Goal: Information Seeking & Learning: Learn about a topic

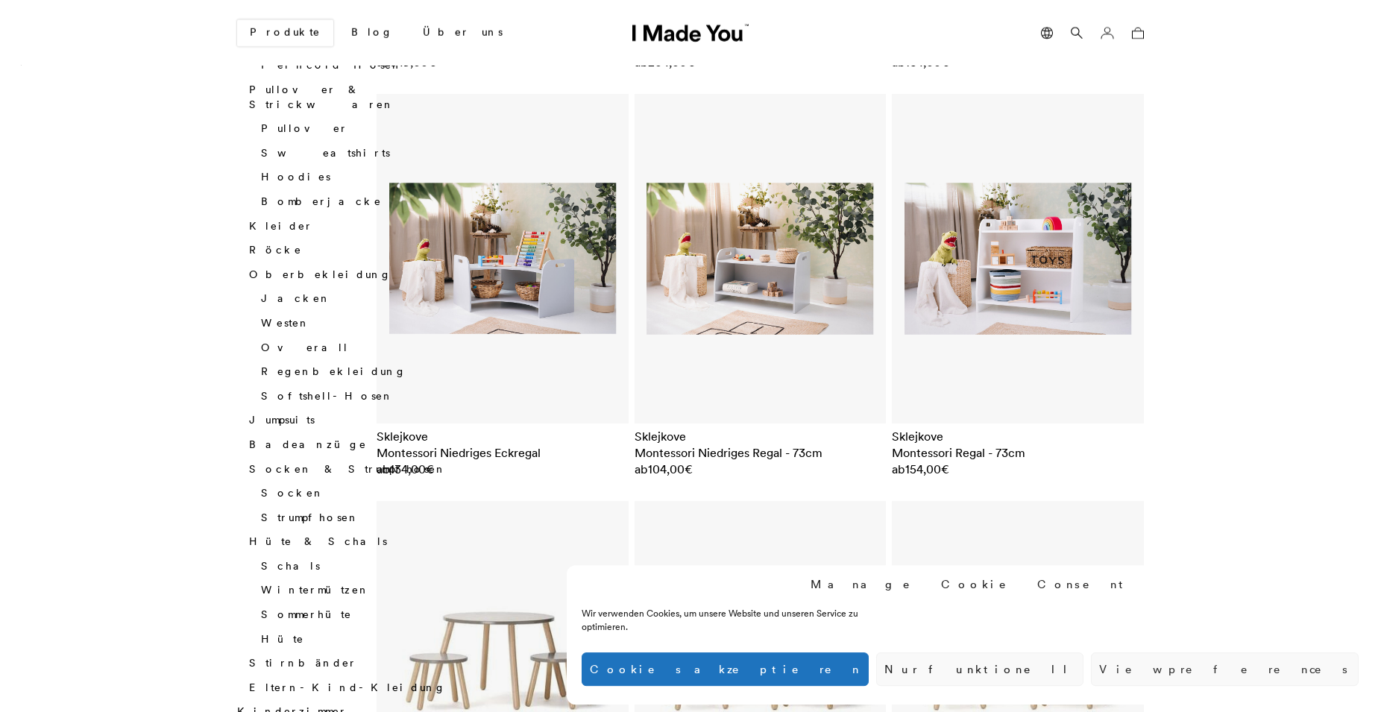
scroll to position [951, 0]
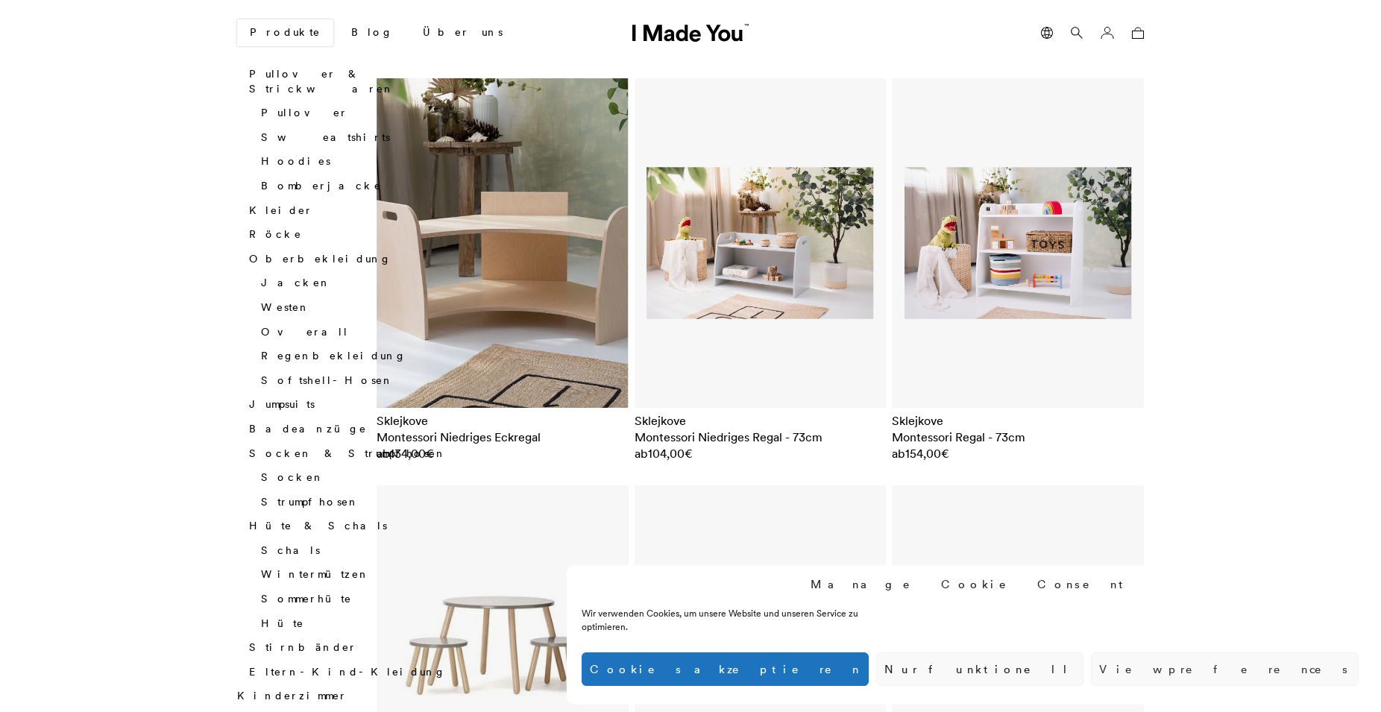
click at [530, 219] on img at bounding box center [503, 243] width 252 height 330
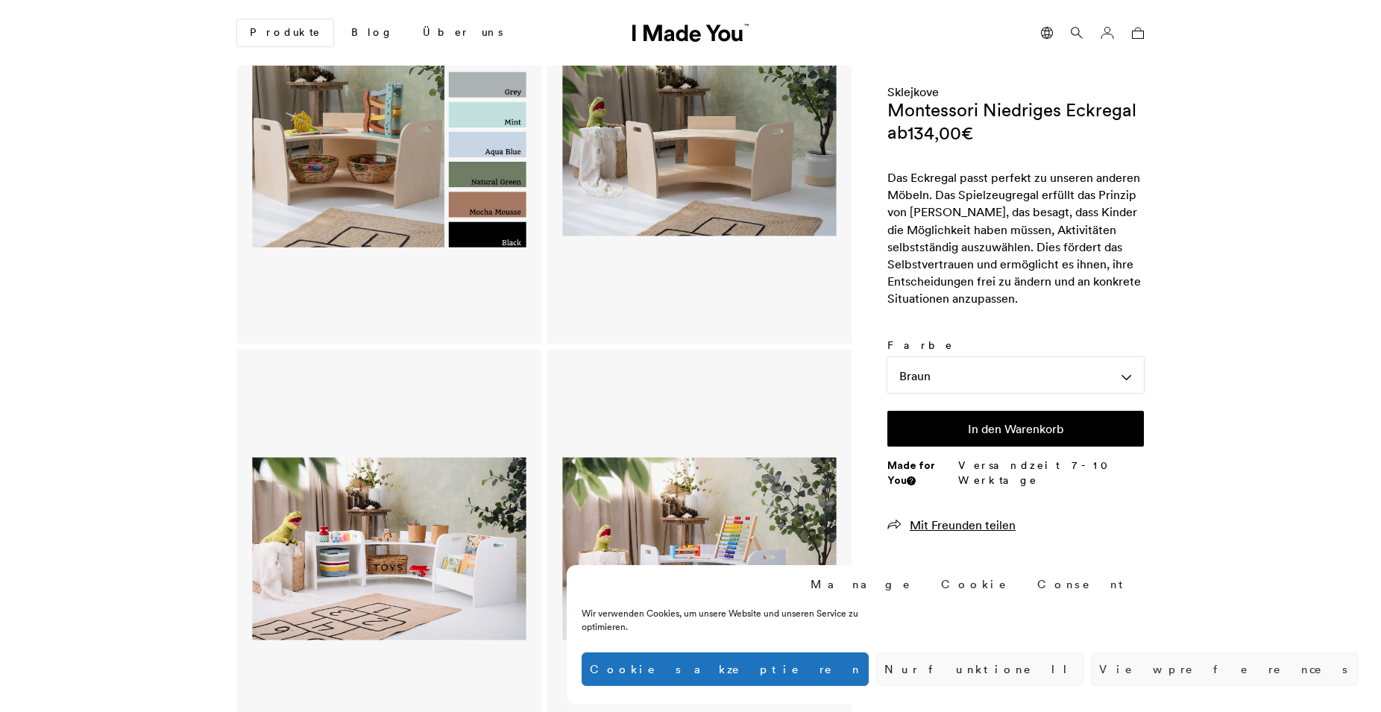
scroll to position [139, 0]
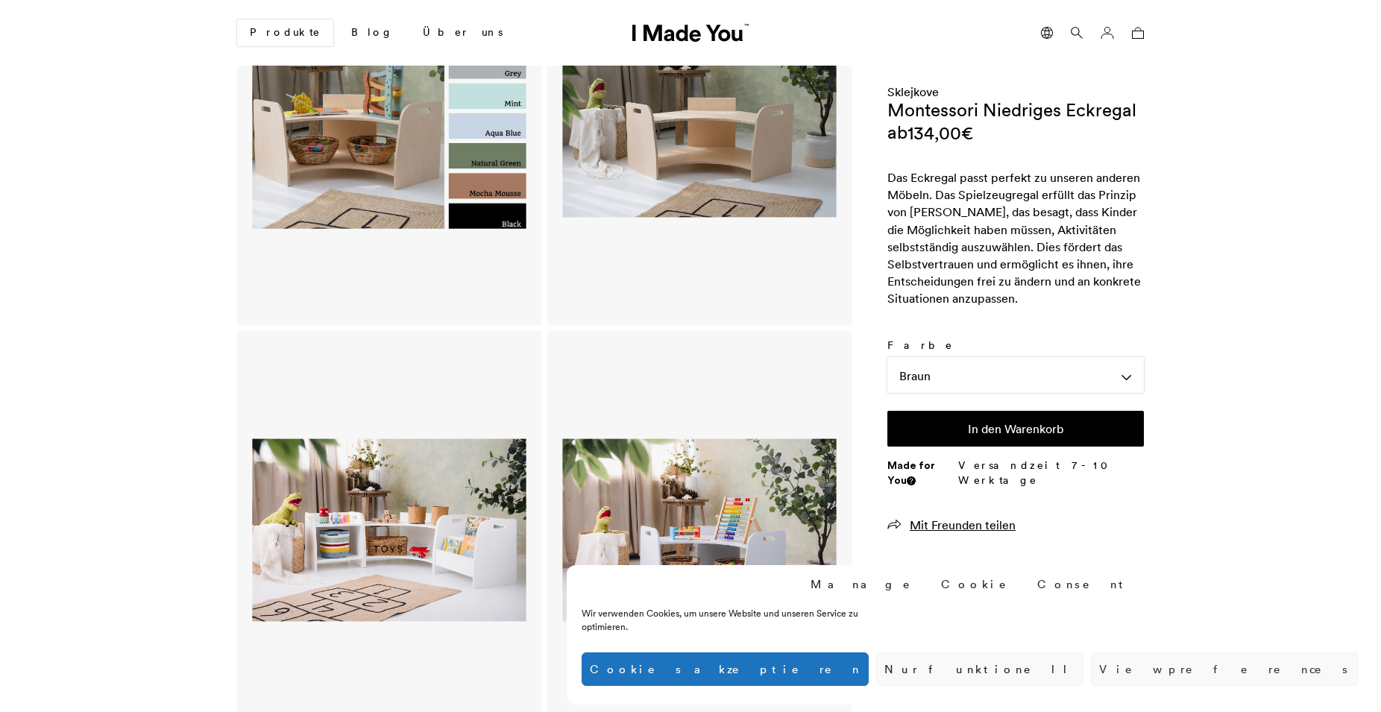
click at [713, 154] on img at bounding box center [699, 126] width 274 height 359
click at [411, 28] on link "Über uns" at bounding box center [463, 32] width 104 height 25
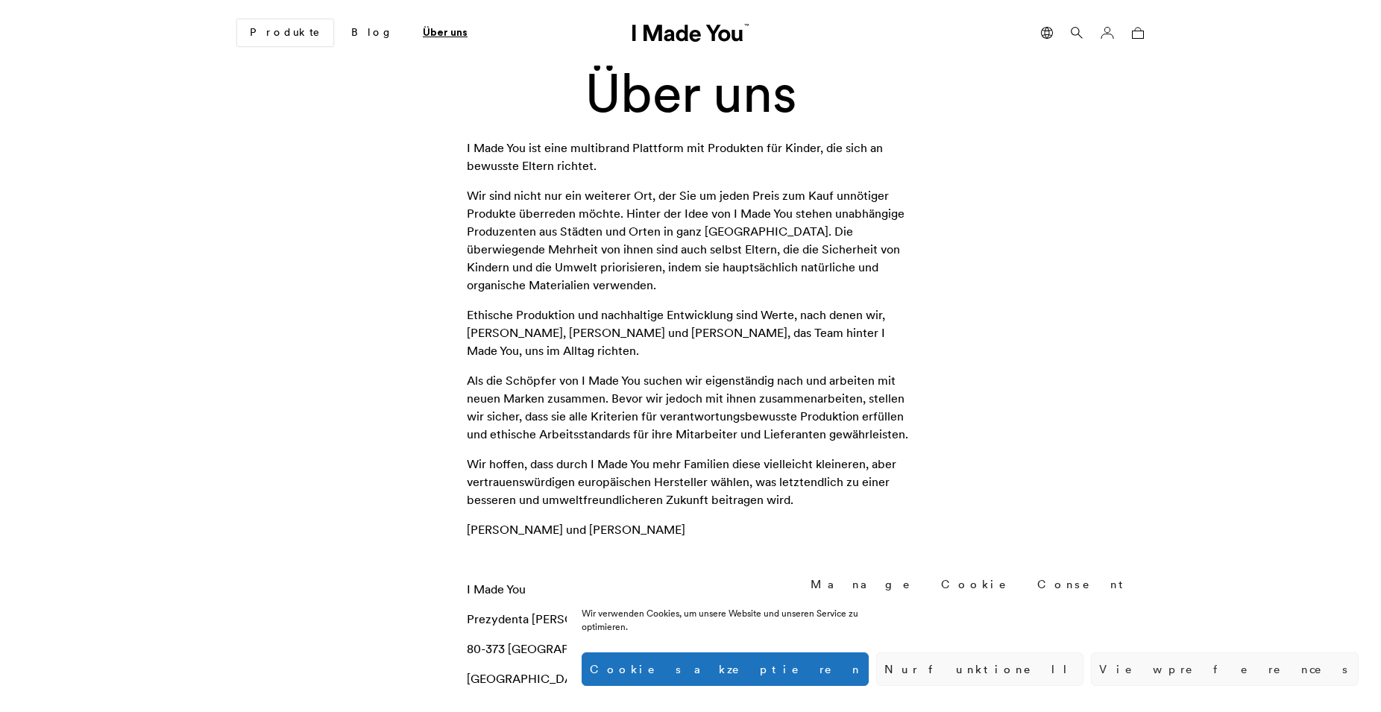
click at [411, 31] on link "Über uns" at bounding box center [445, 32] width 69 height 25
click at [279, 26] on link "Produkte" at bounding box center [285, 32] width 96 height 27
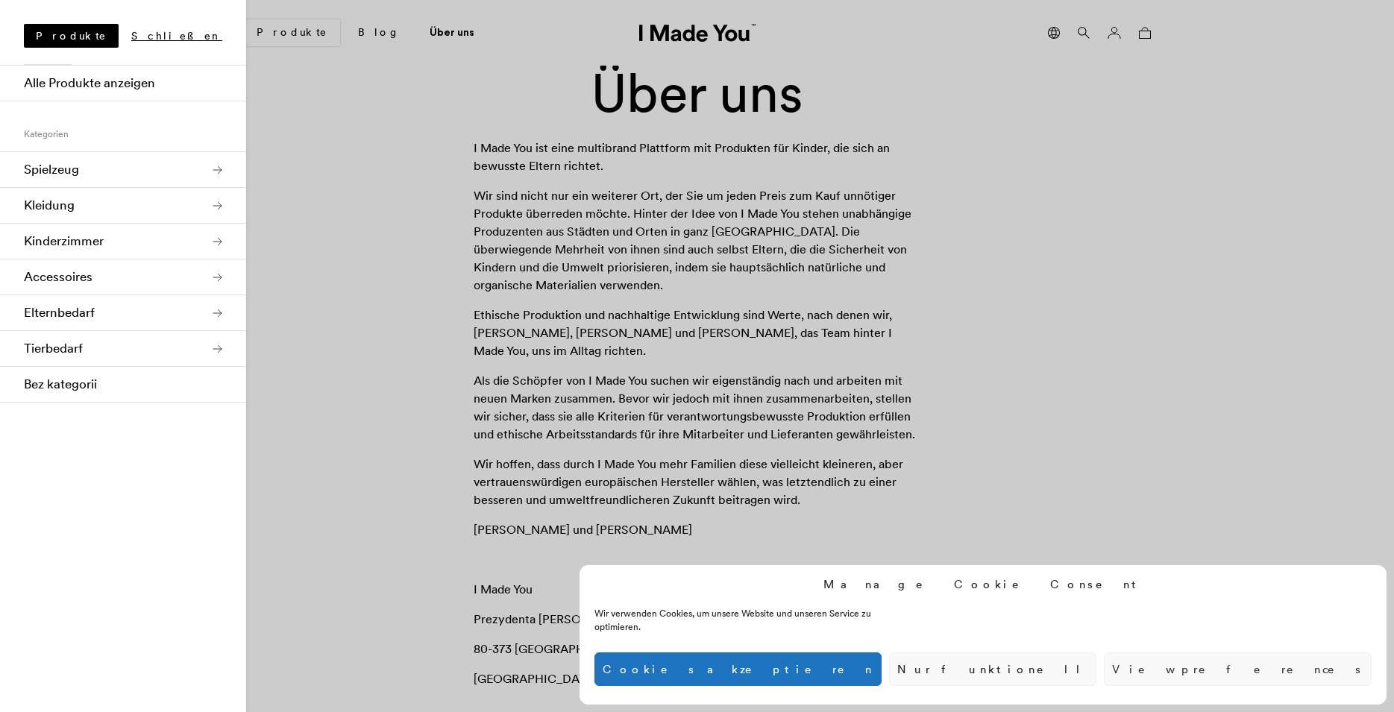
click at [69, 237] on link "Kinderzimmer" at bounding box center [123, 242] width 246 height 36
click at [63, 302] on link "Kindermöbel" at bounding box center [123, 313] width 246 height 36
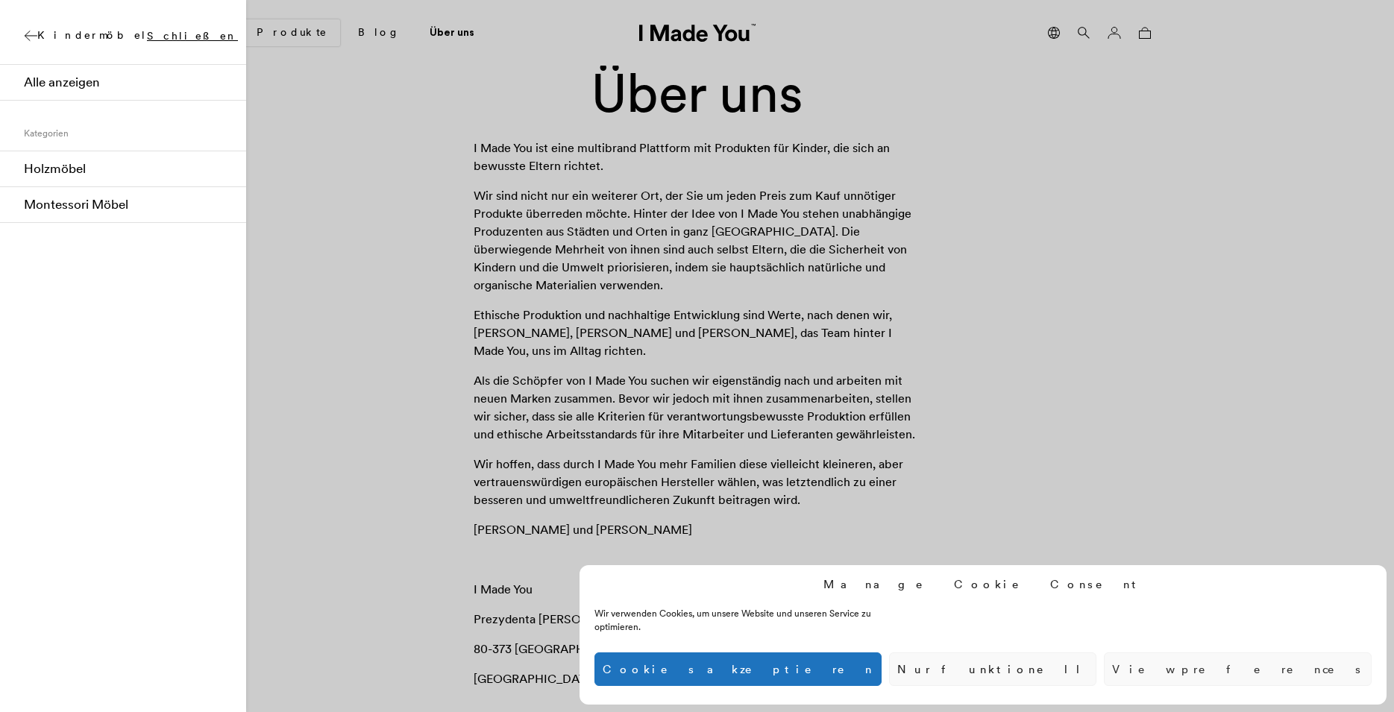
click at [120, 207] on link "Montessori Möbel" at bounding box center [123, 205] width 246 height 36
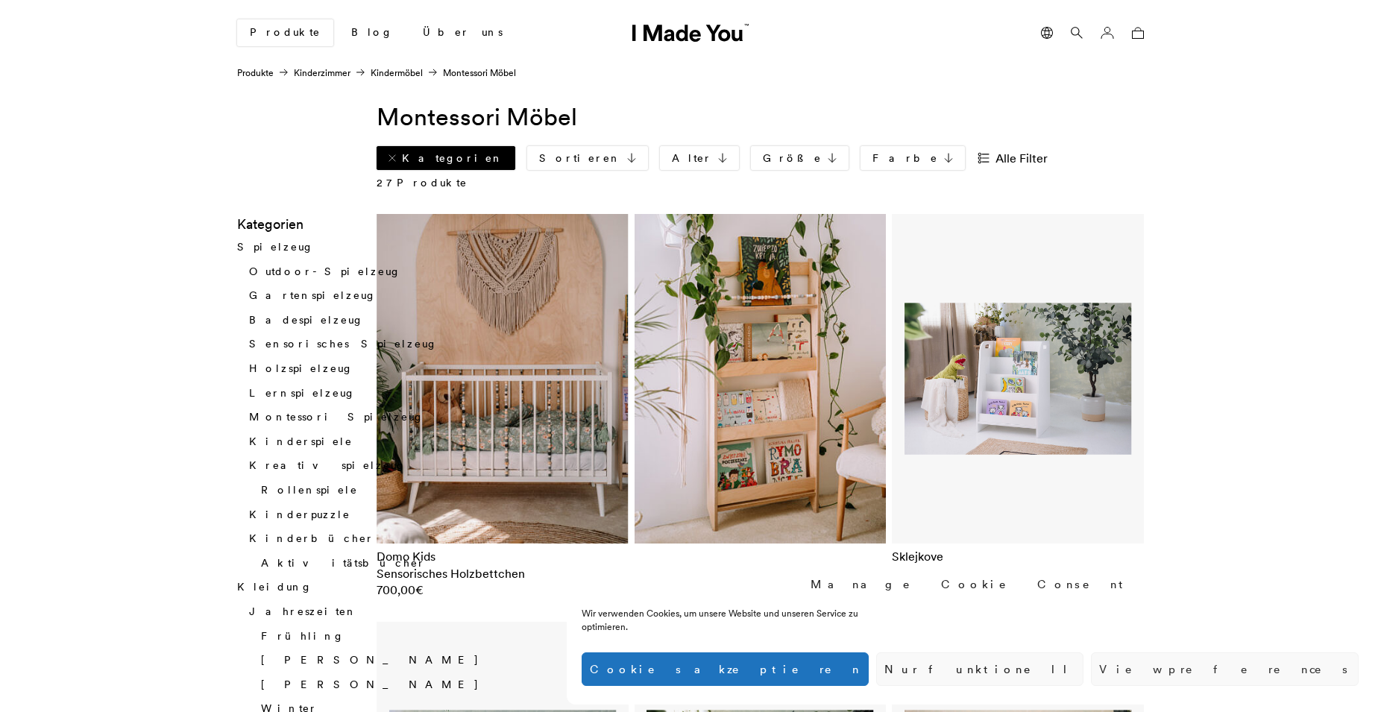
click at [450, 162] on link "Kategorien" at bounding box center [446, 158] width 139 height 24
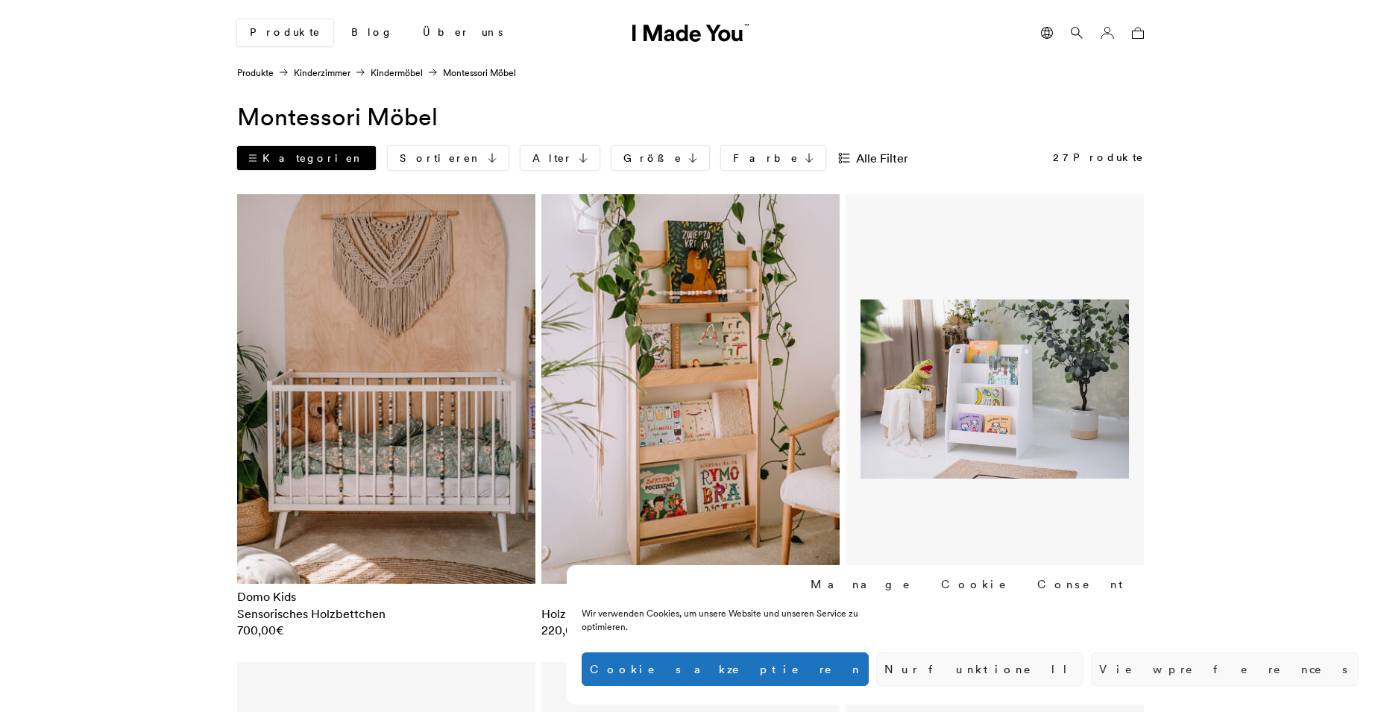
click at [286, 165] on link "Kategorien" at bounding box center [306, 158] width 139 height 24
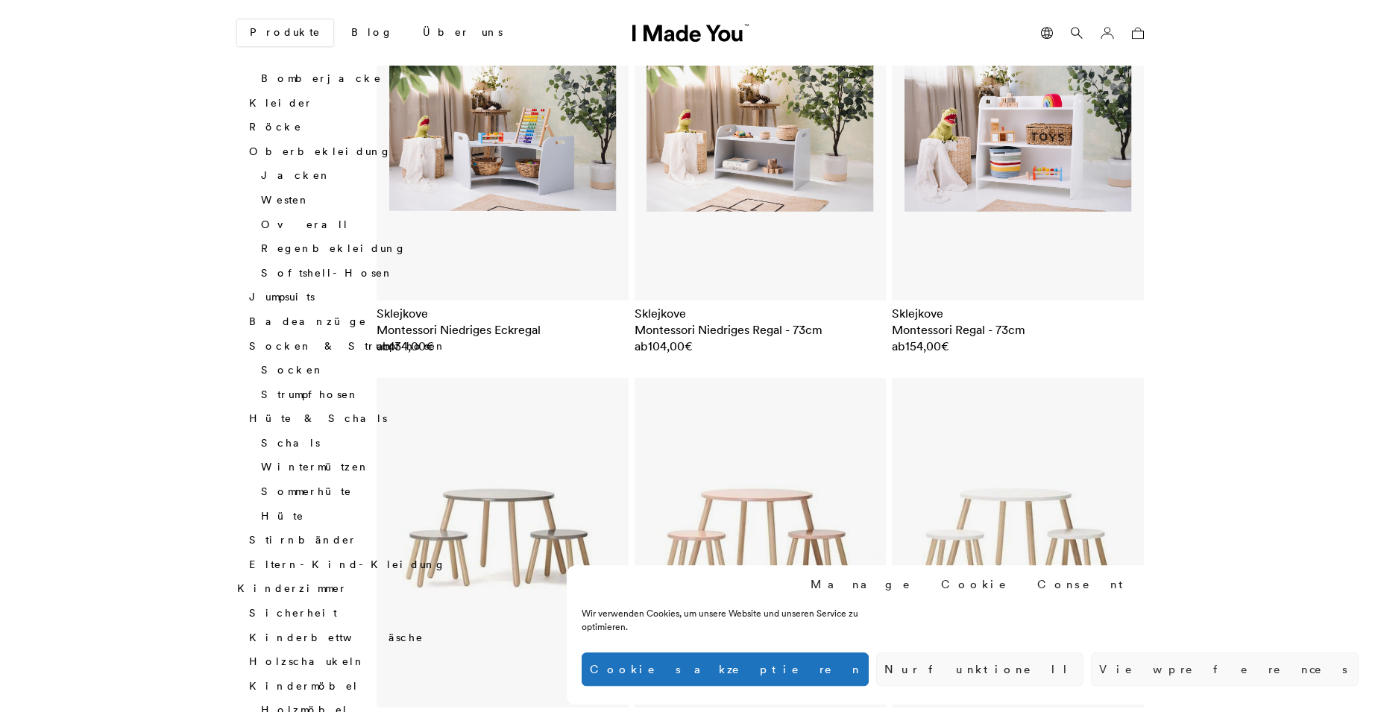
scroll to position [1090, 0]
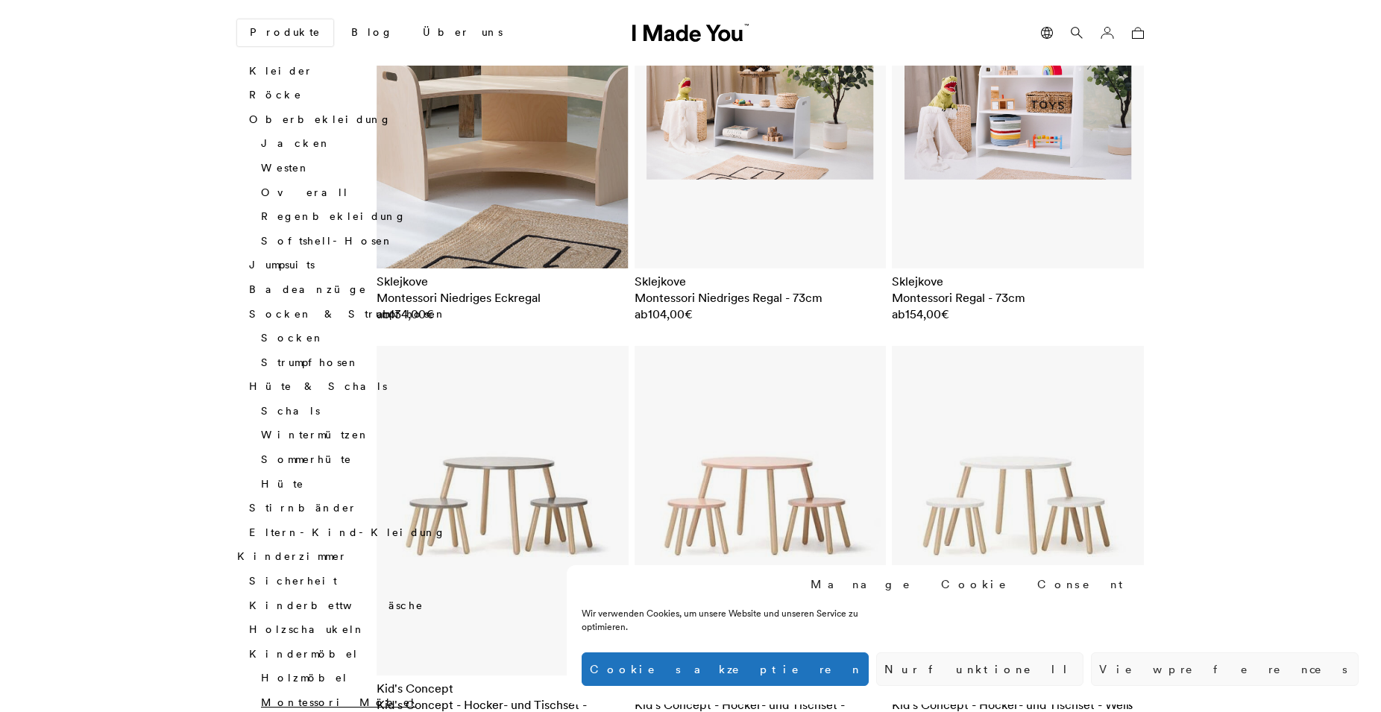
click at [500, 122] on img at bounding box center [503, 104] width 252 height 330
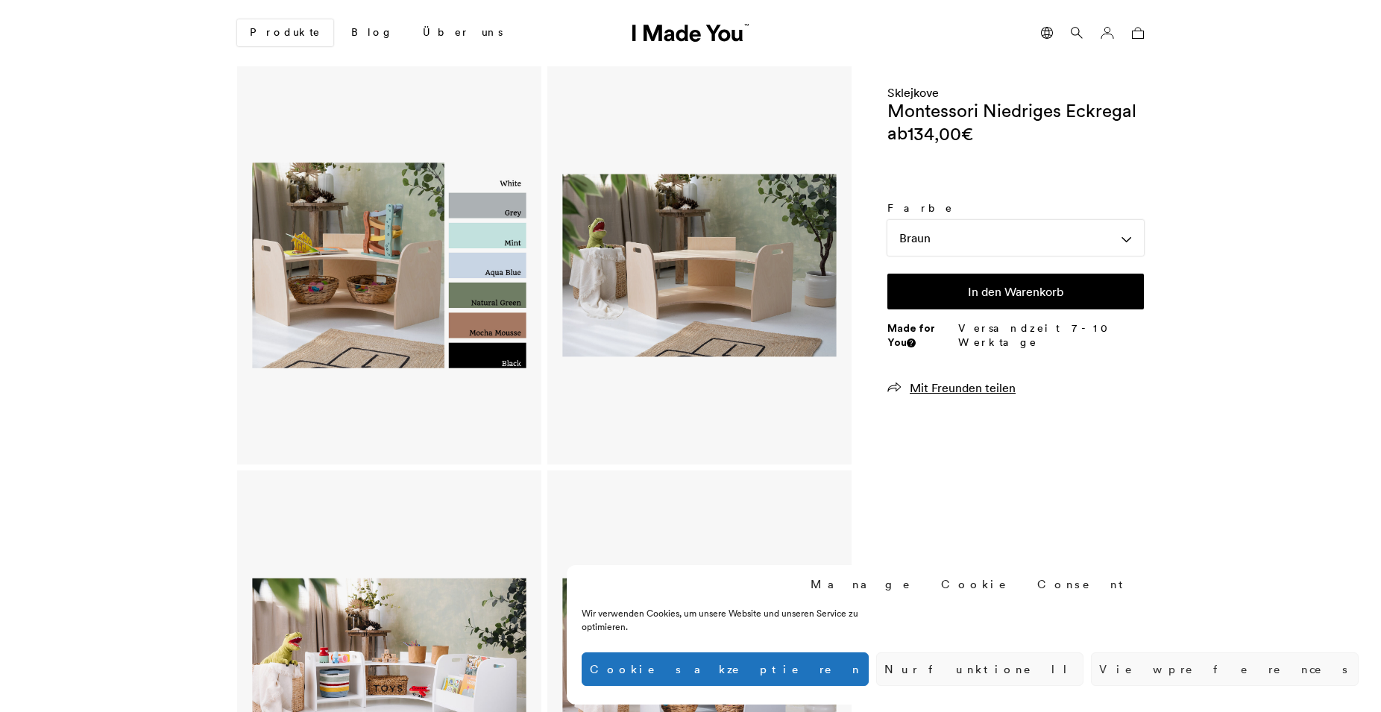
click at [471, 243] on img at bounding box center [389, 265] width 274 height 359
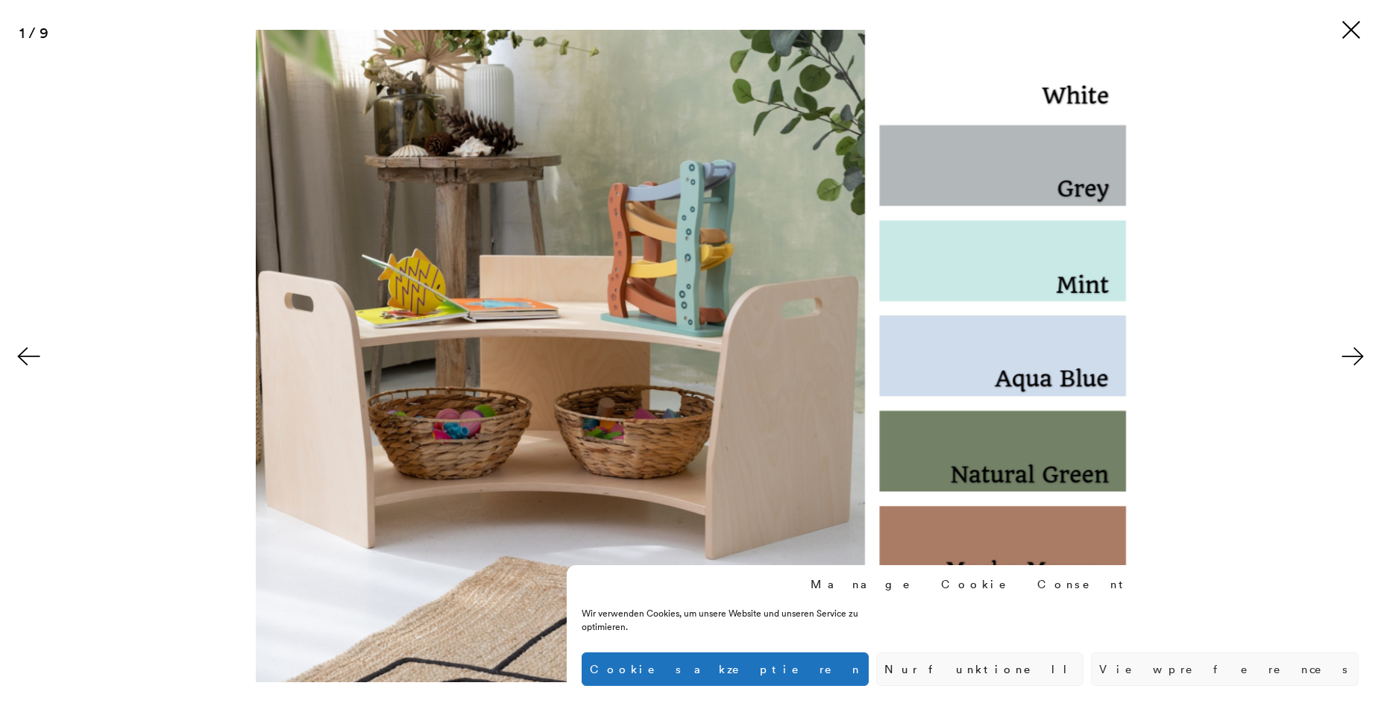
click at [979, 281] on img at bounding box center [691, 356] width 870 height 652
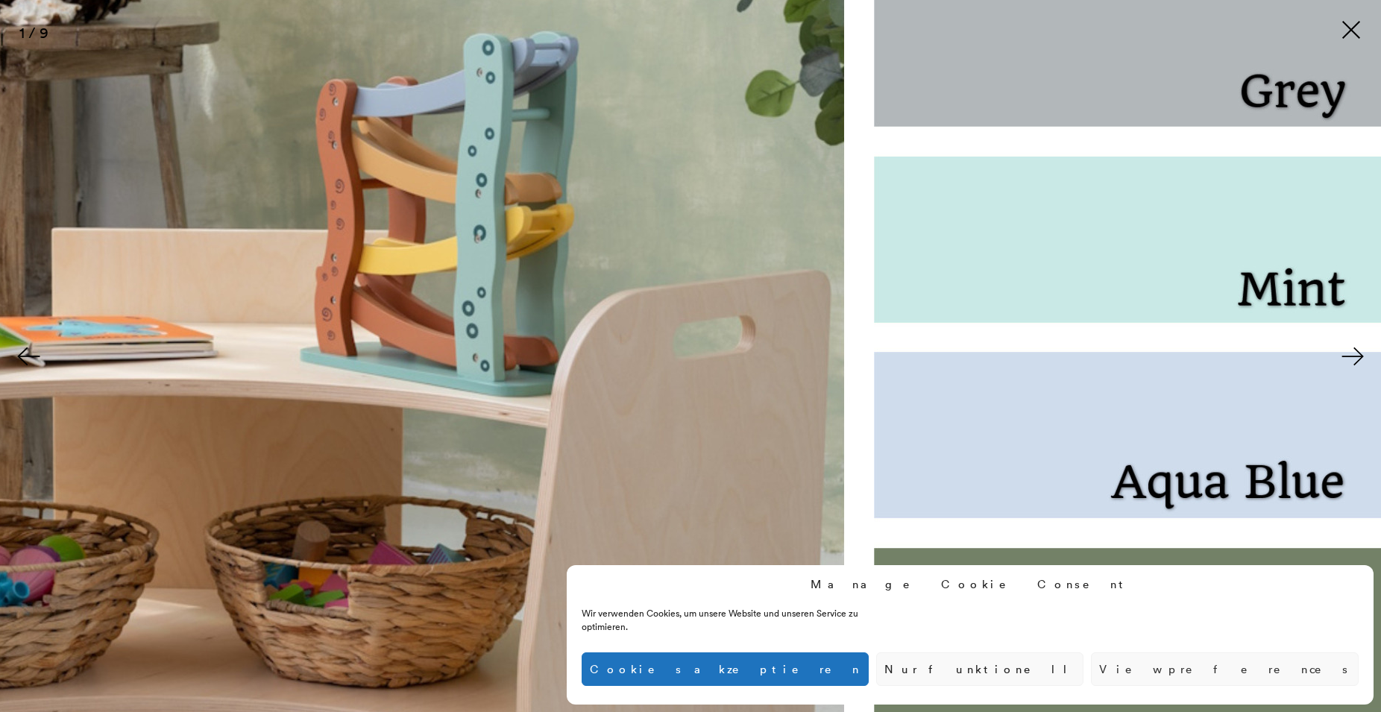
click at [979, 281] on img at bounding box center [486, 435] width 1790 height 1342
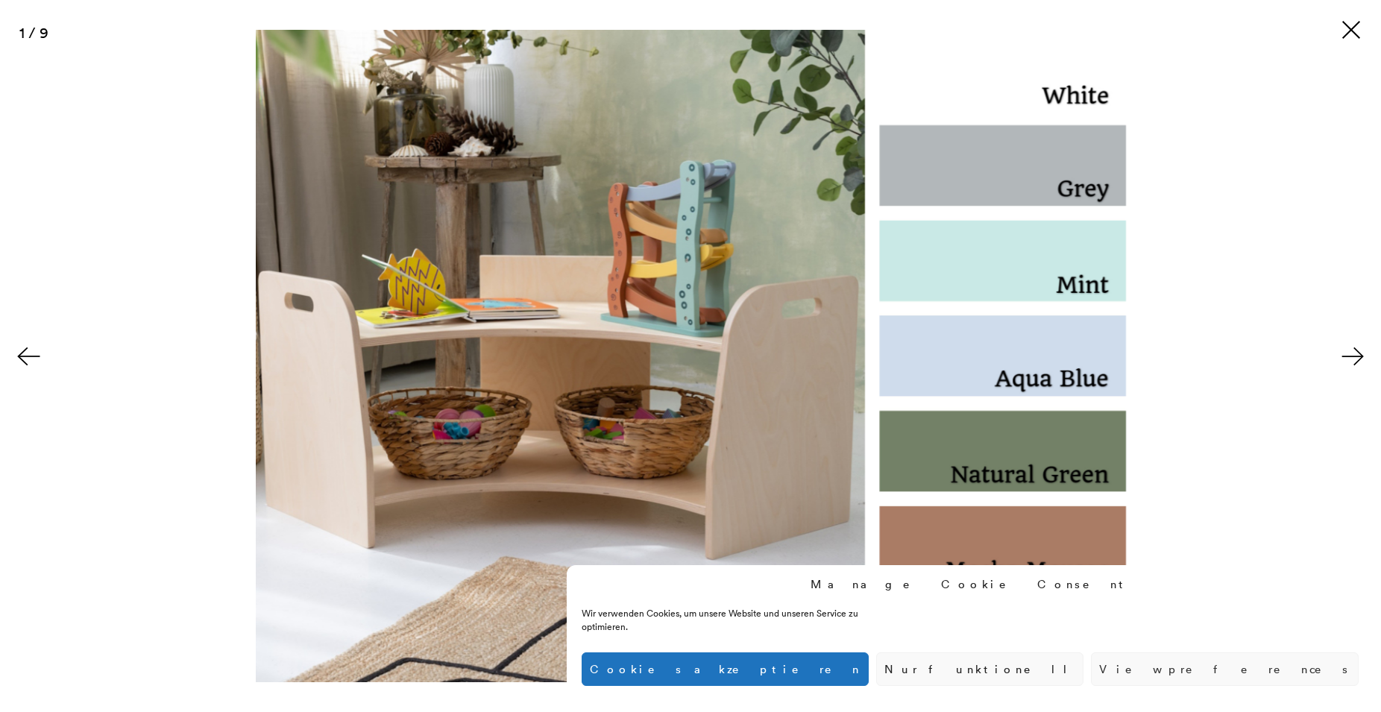
click at [513, 198] on img at bounding box center [691, 356] width 870 height 652
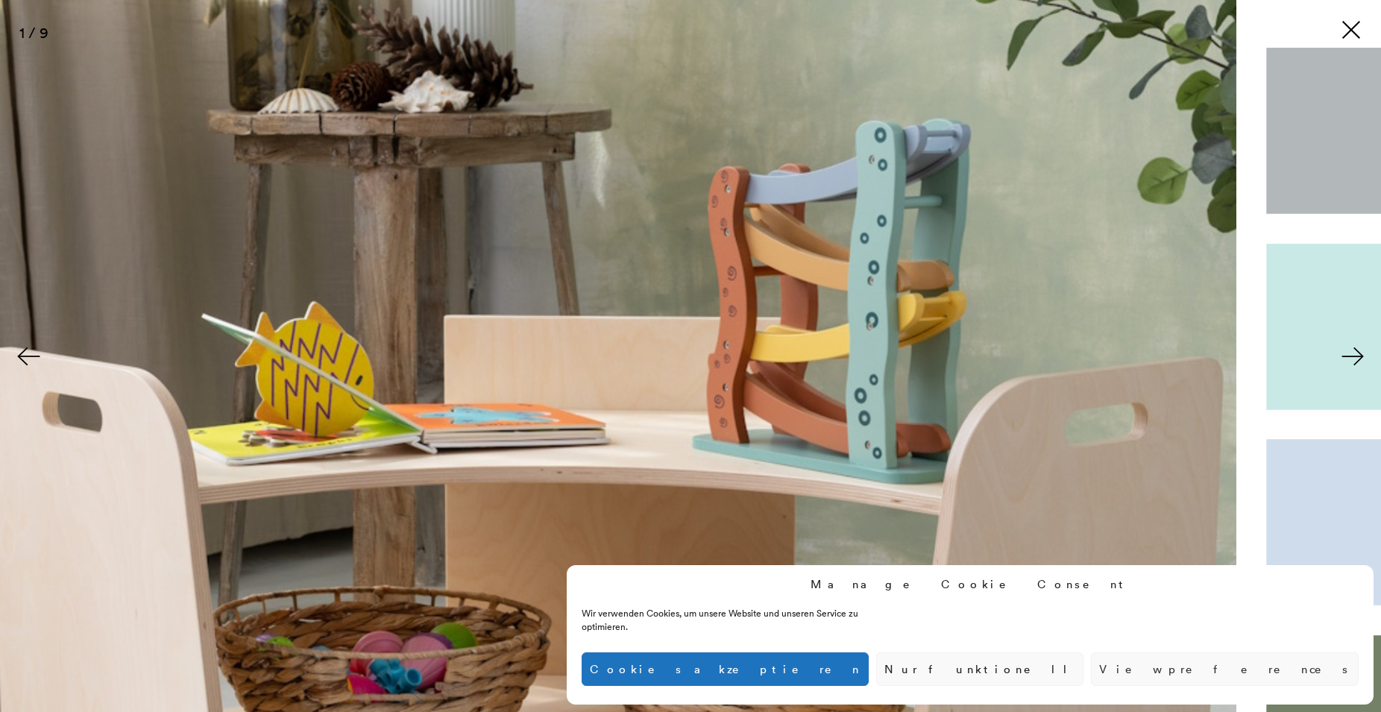
click at [506, 384] on img at bounding box center [879, 523] width 1790 height 1342
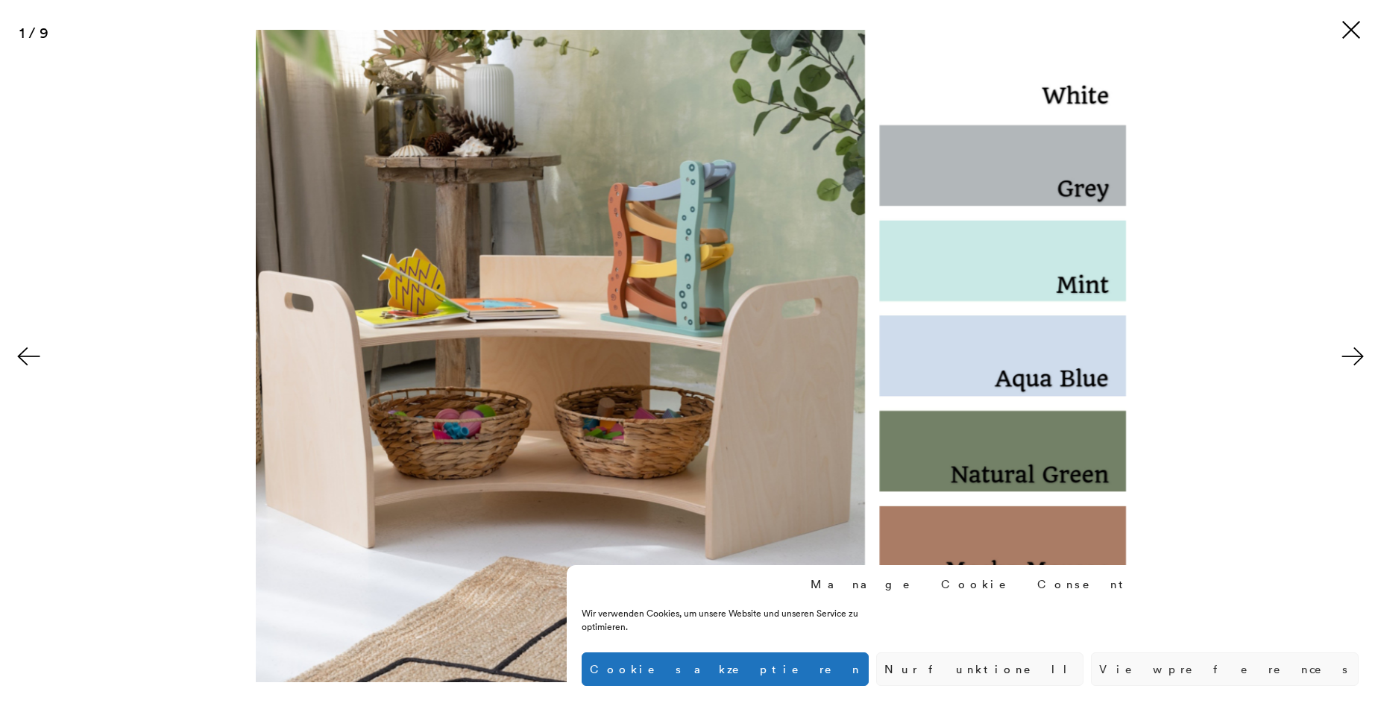
click at [869, 668] on button "Cookies akzeptieren" at bounding box center [725, 669] width 287 height 34
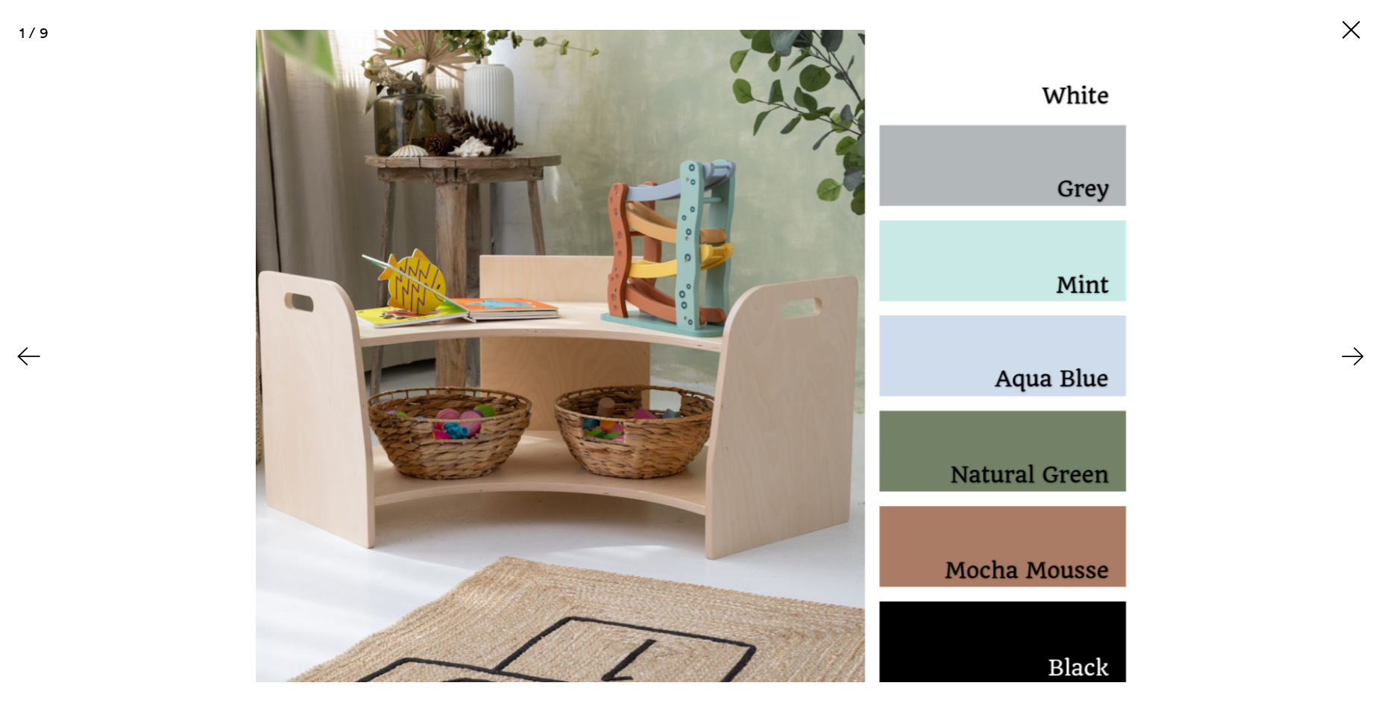
click at [1362, 345] on button at bounding box center [1355, 356] width 52 height 75
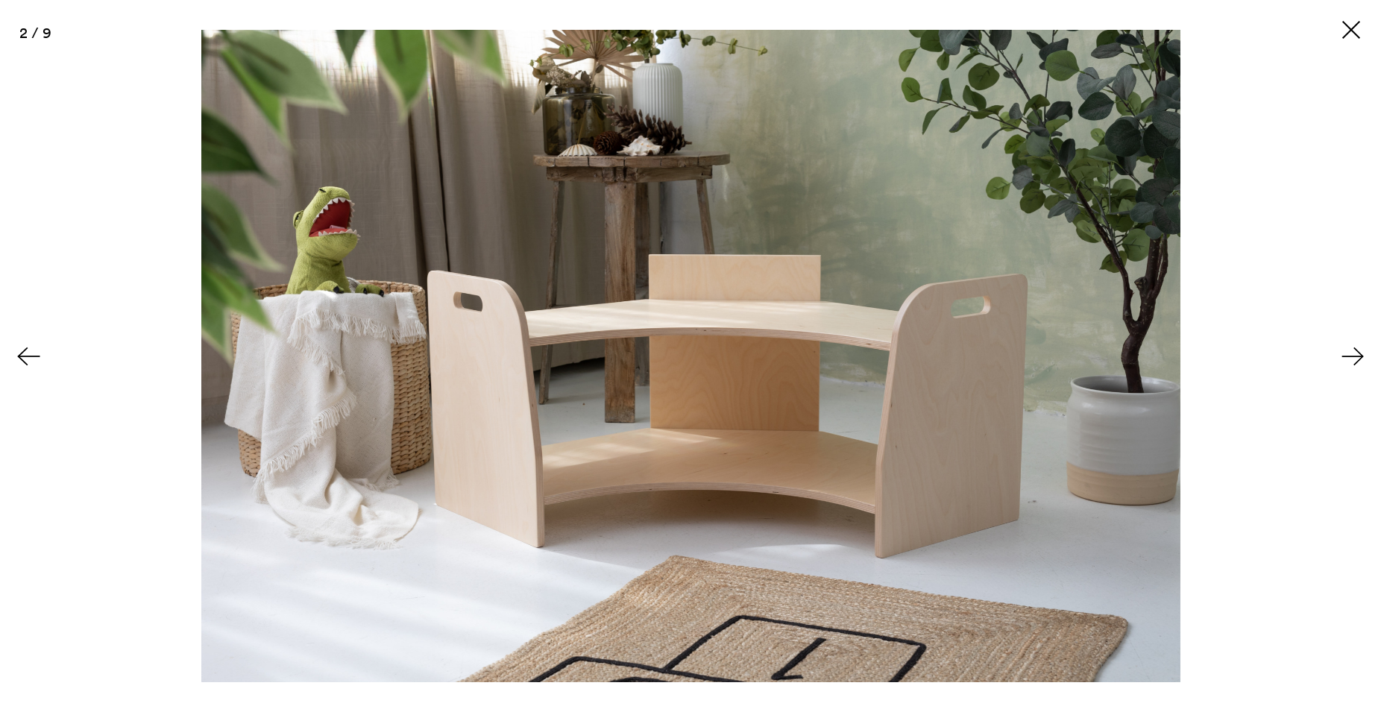
click at [1359, 356] on button at bounding box center [1355, 356] width 52 height 75
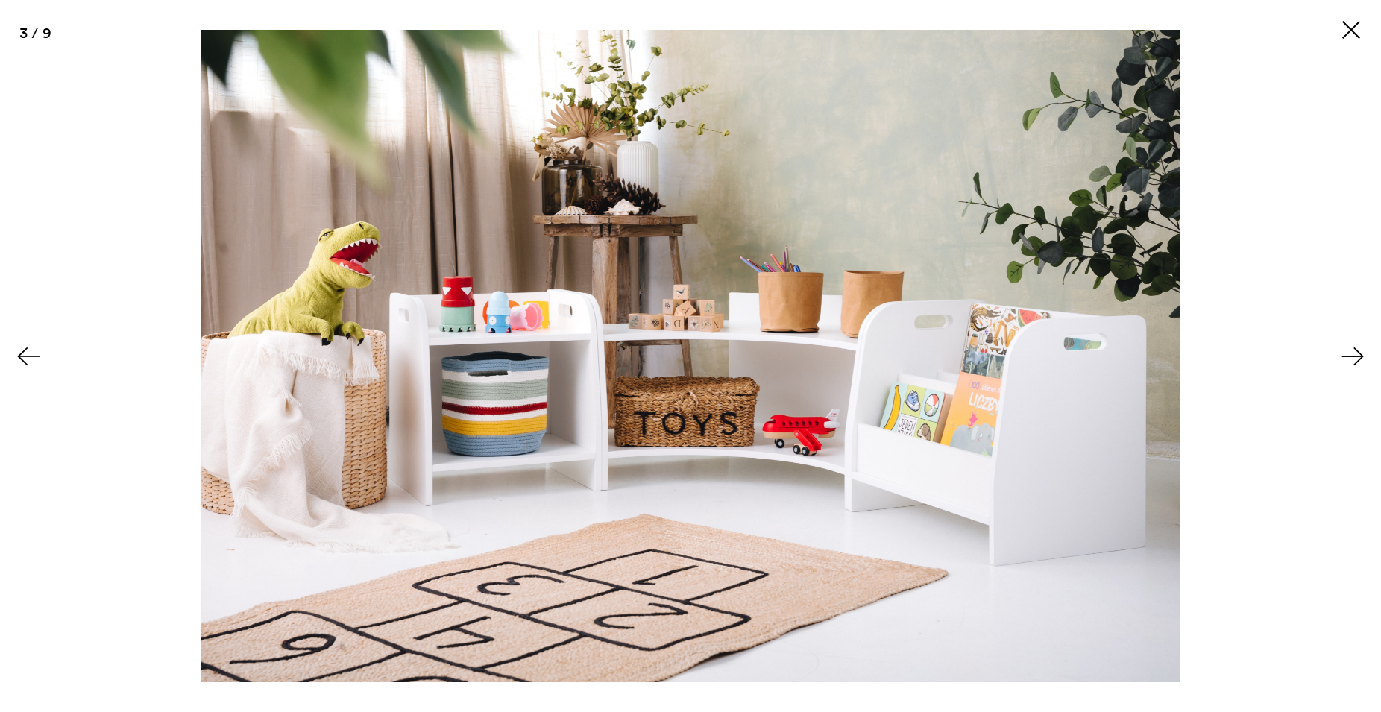
click at [1359, 356] on button at bounding box center [1355, 356] width 52 height 75
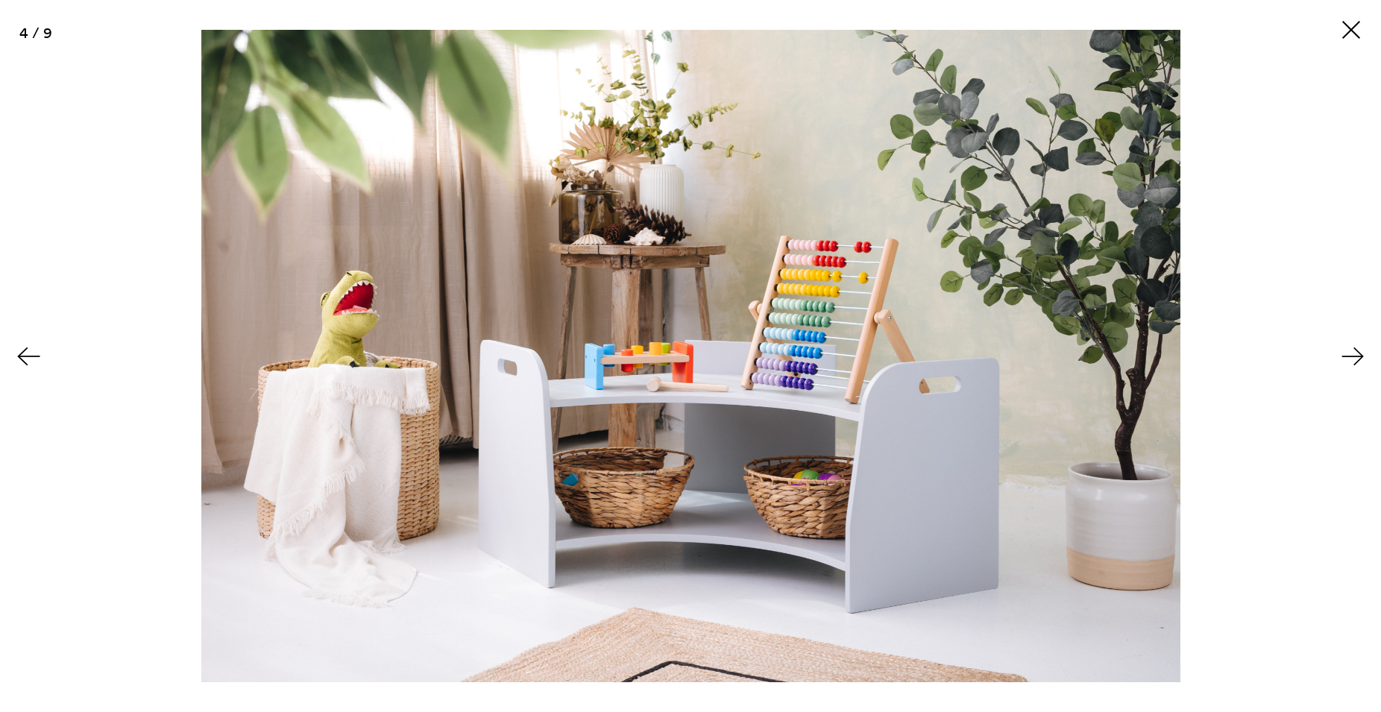
click at [1359, 356] on button at bounding box center [1355, 356] width 52 height 75
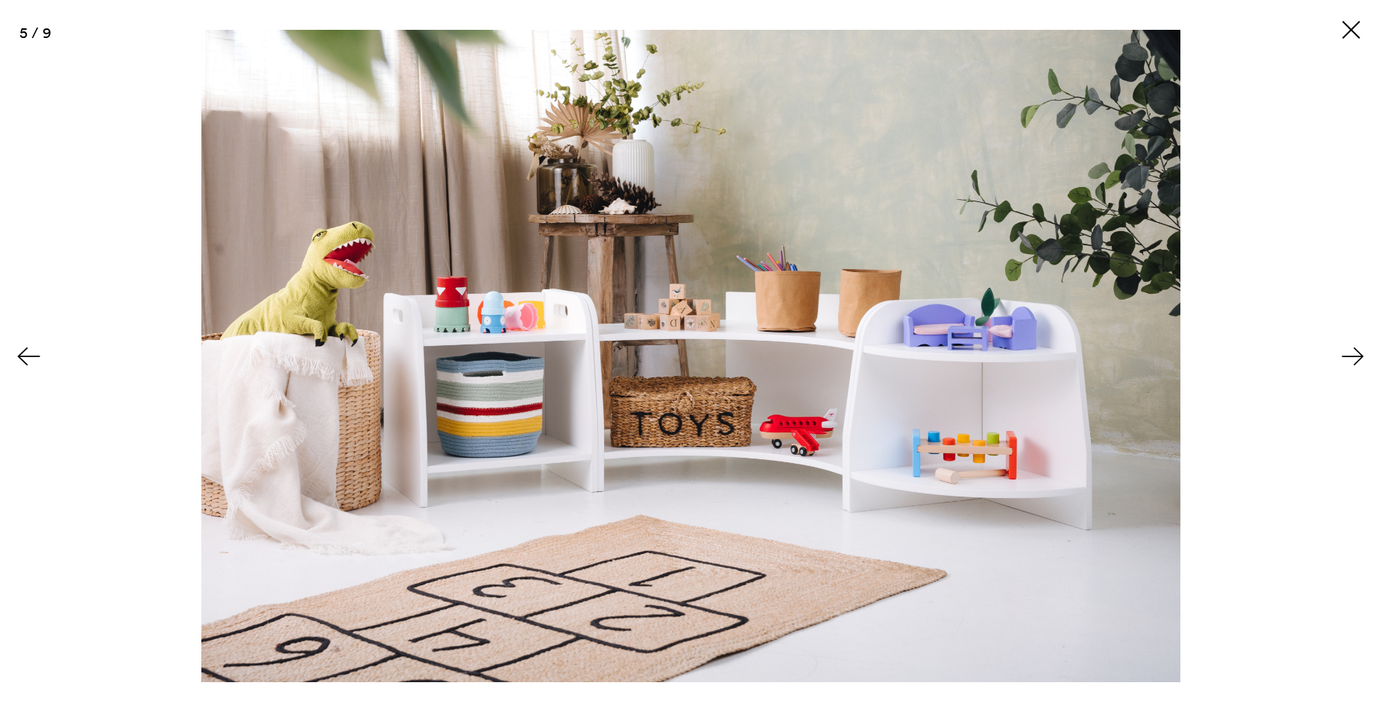
click at [1359, 356] on button at bounding box center [1355, 356] width 52 height 75
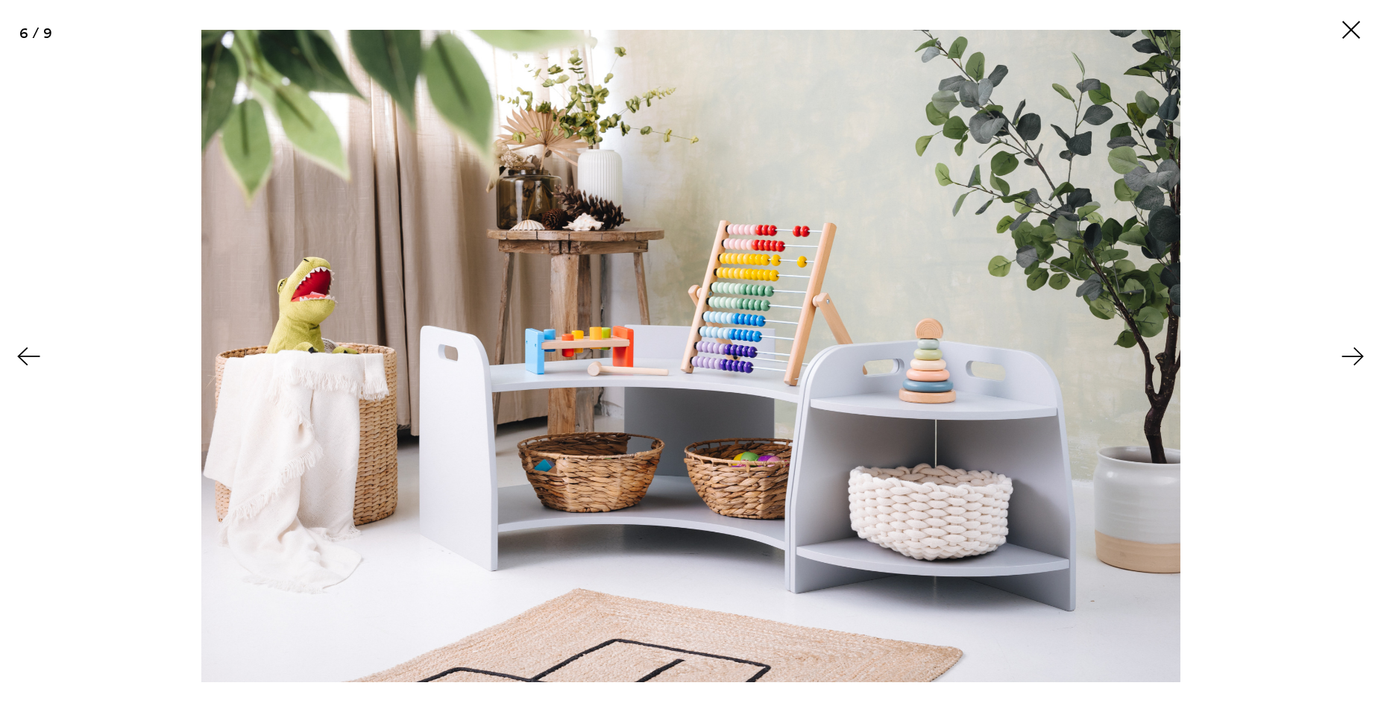
click at [1359, 356] on button at bounding box center [1355, 356] width 52 height 75
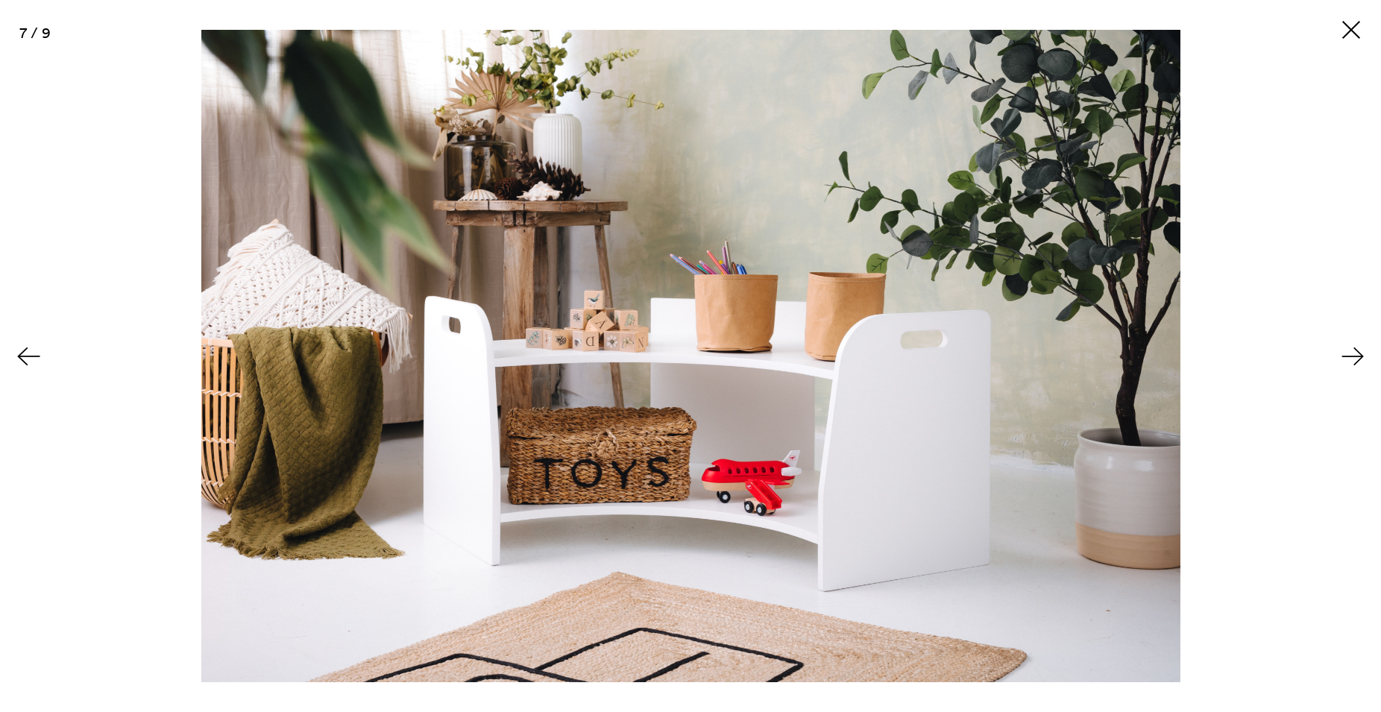
click at [28, 356] on button at bounding box center [26, 356] width 52 height 75
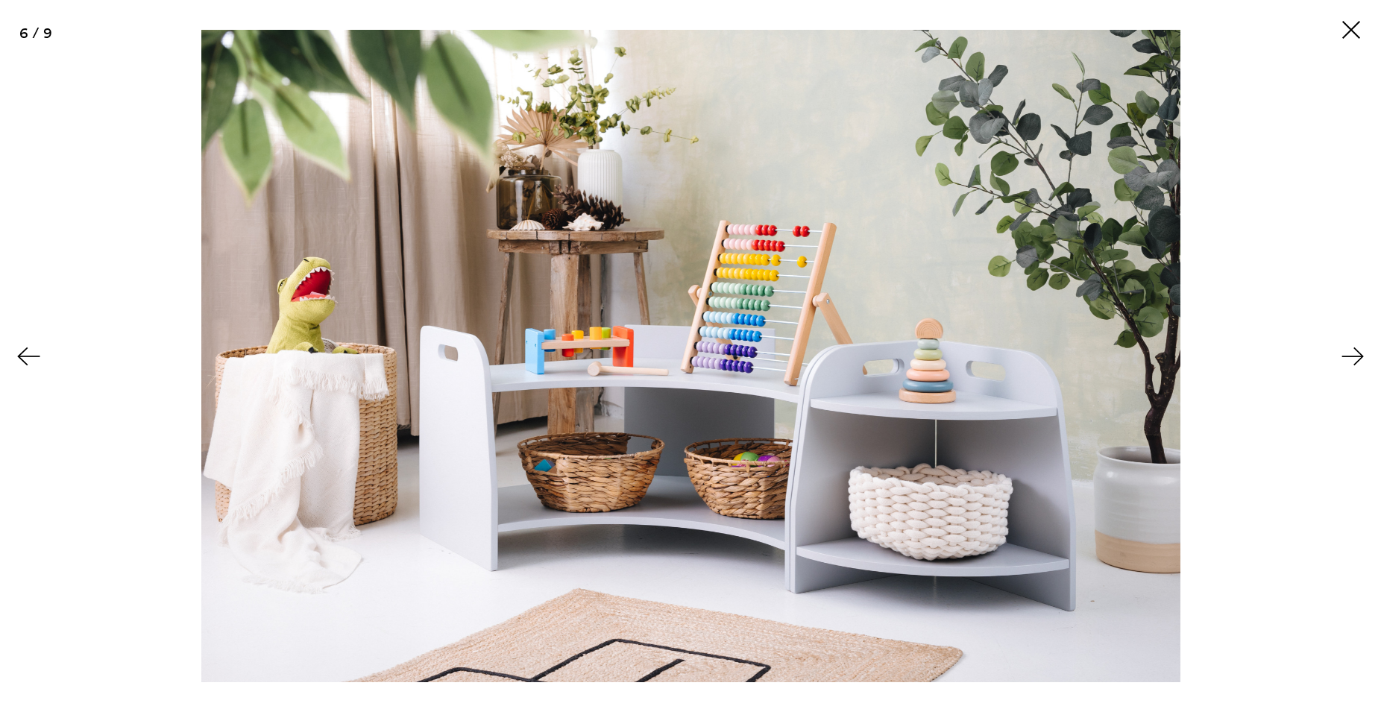
click at [28, 356] on button at bounding box center [26, 356] width 52 height 75
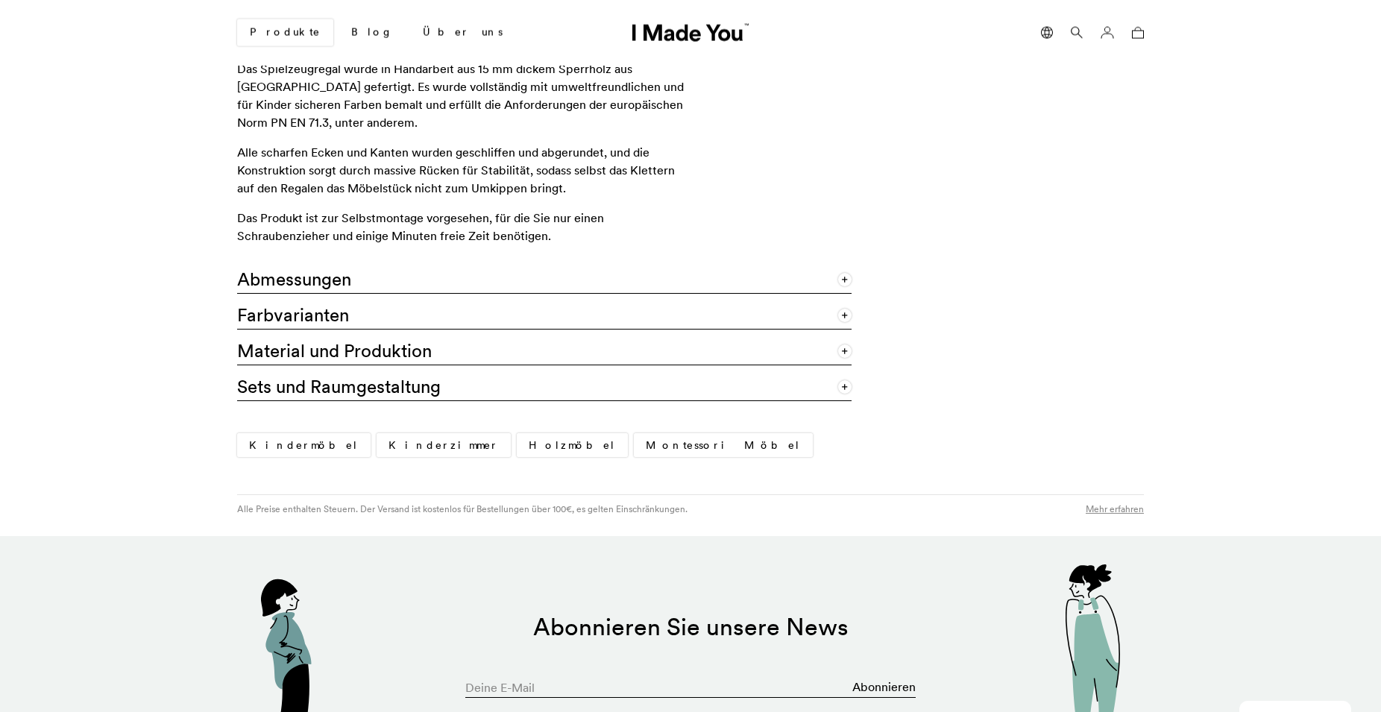
scroll to position [1192, 0]
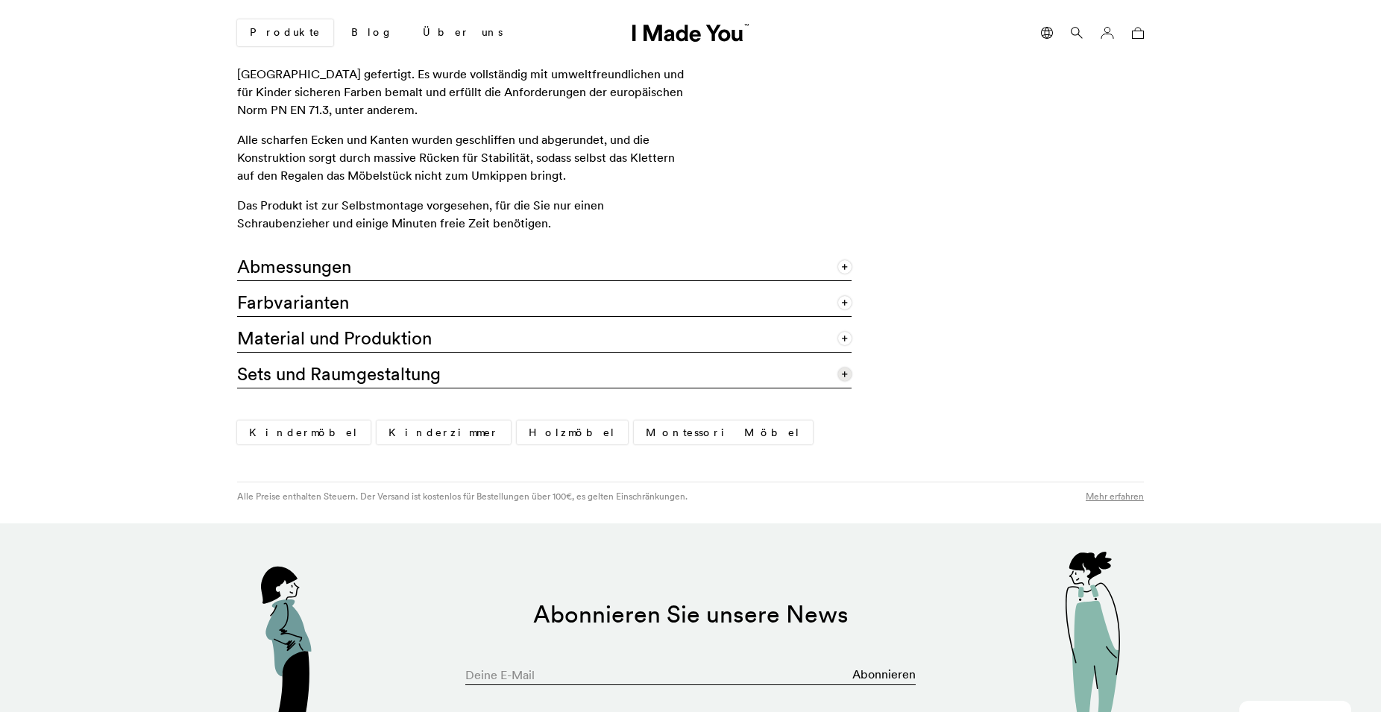
click at [435, 374] on link "Sets und Raumgestaltung" at bounding box center [544, 371] width 614 height 36
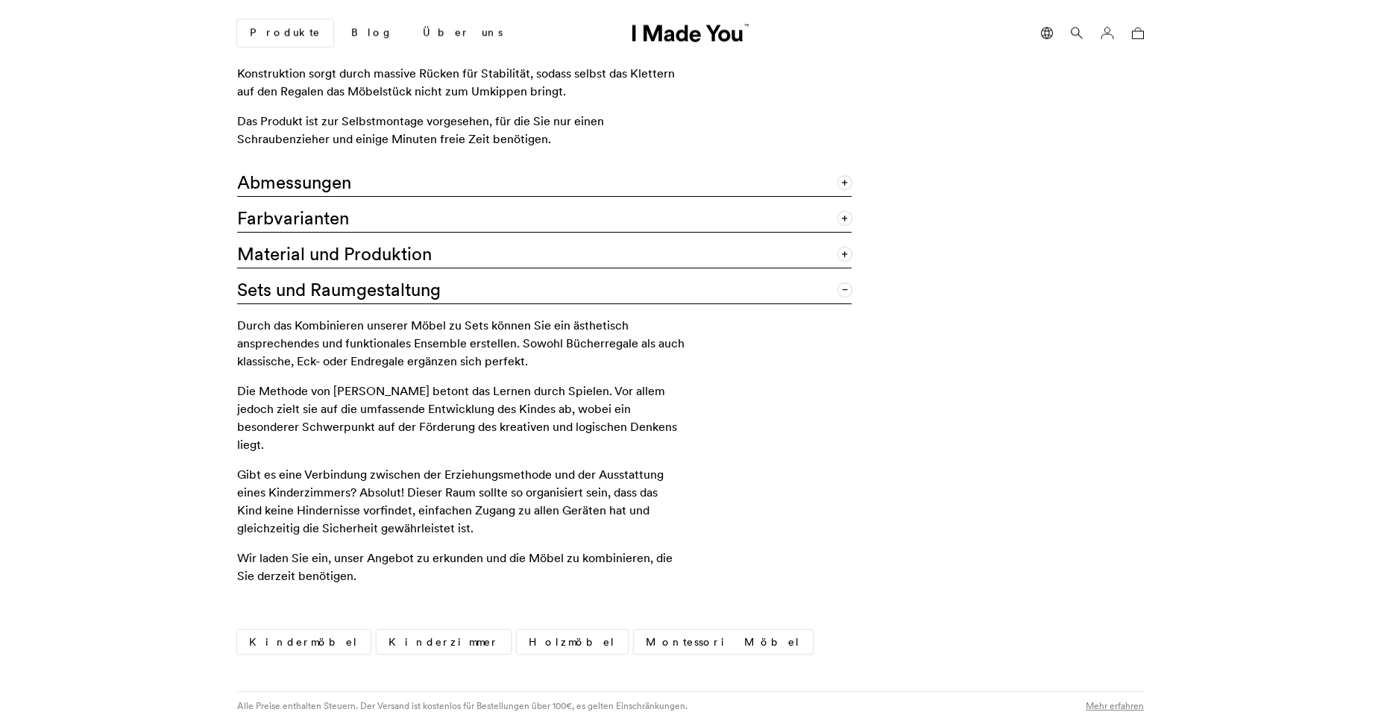
scroll to position [1268, 0]
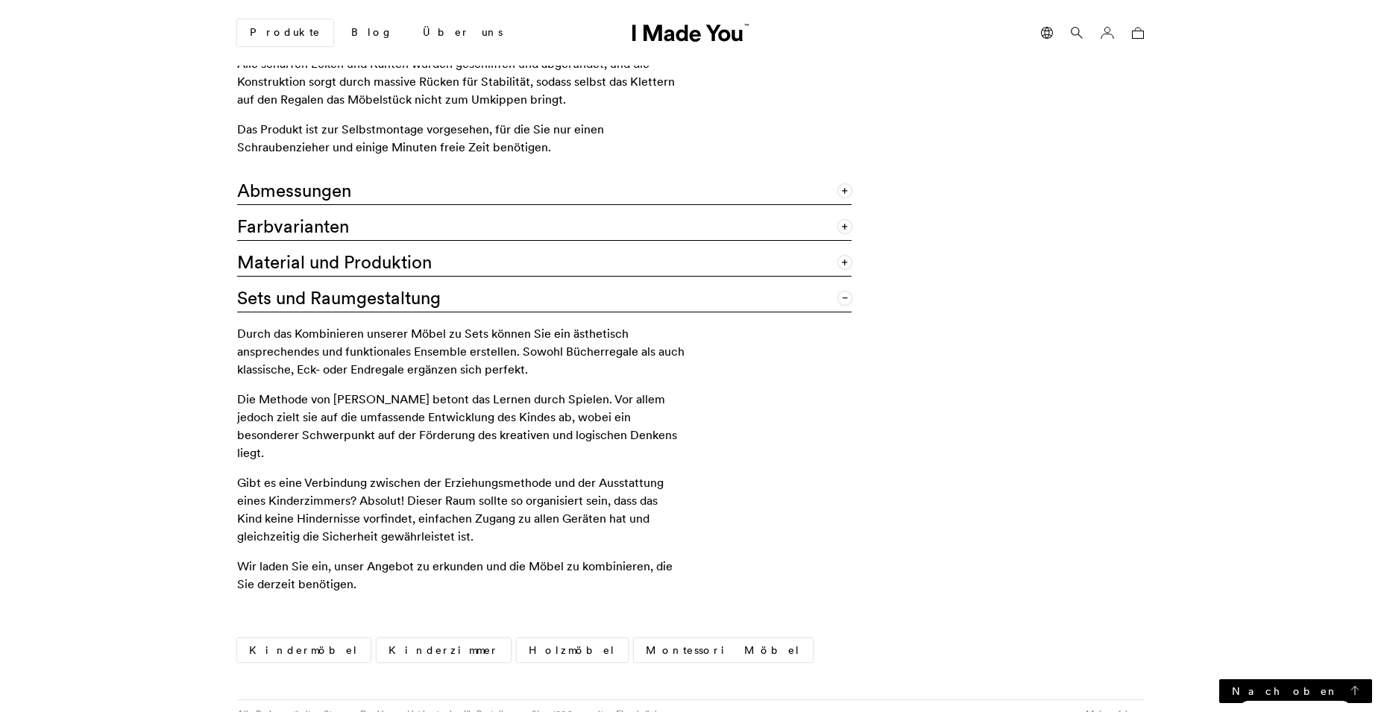
click at [634, 652] on link "Montessori Möbel" at bounding box center [723, 650] width 179 height 24
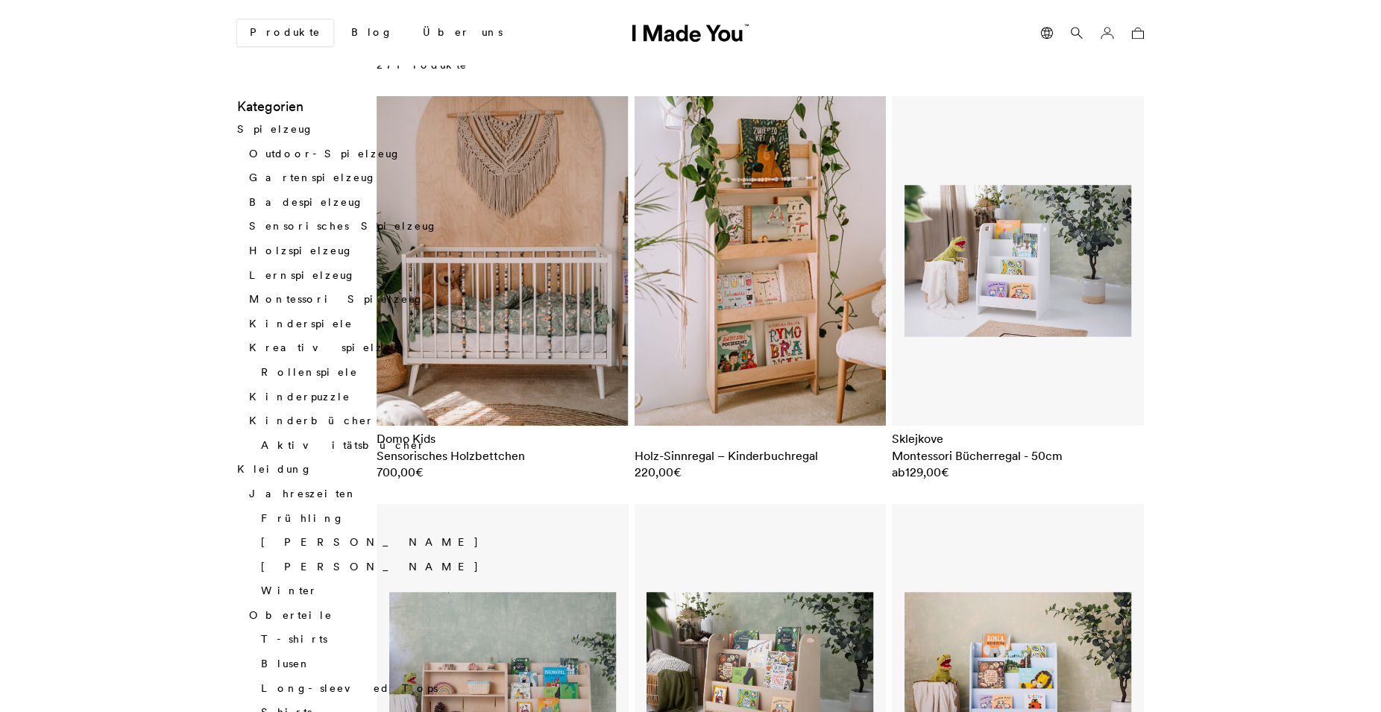
scroll to position [76, 0]
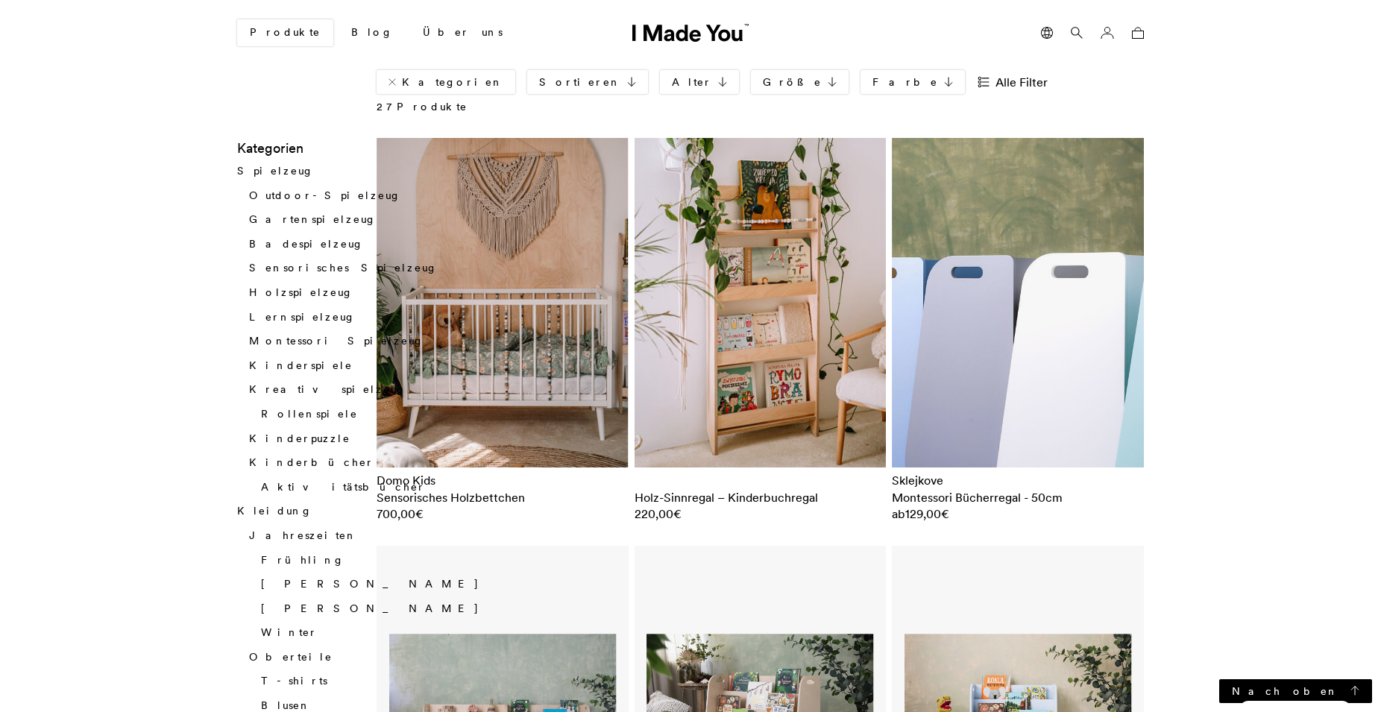
click at [1057, 283] on img at bounding box center [1018, 303] width 252 height 330
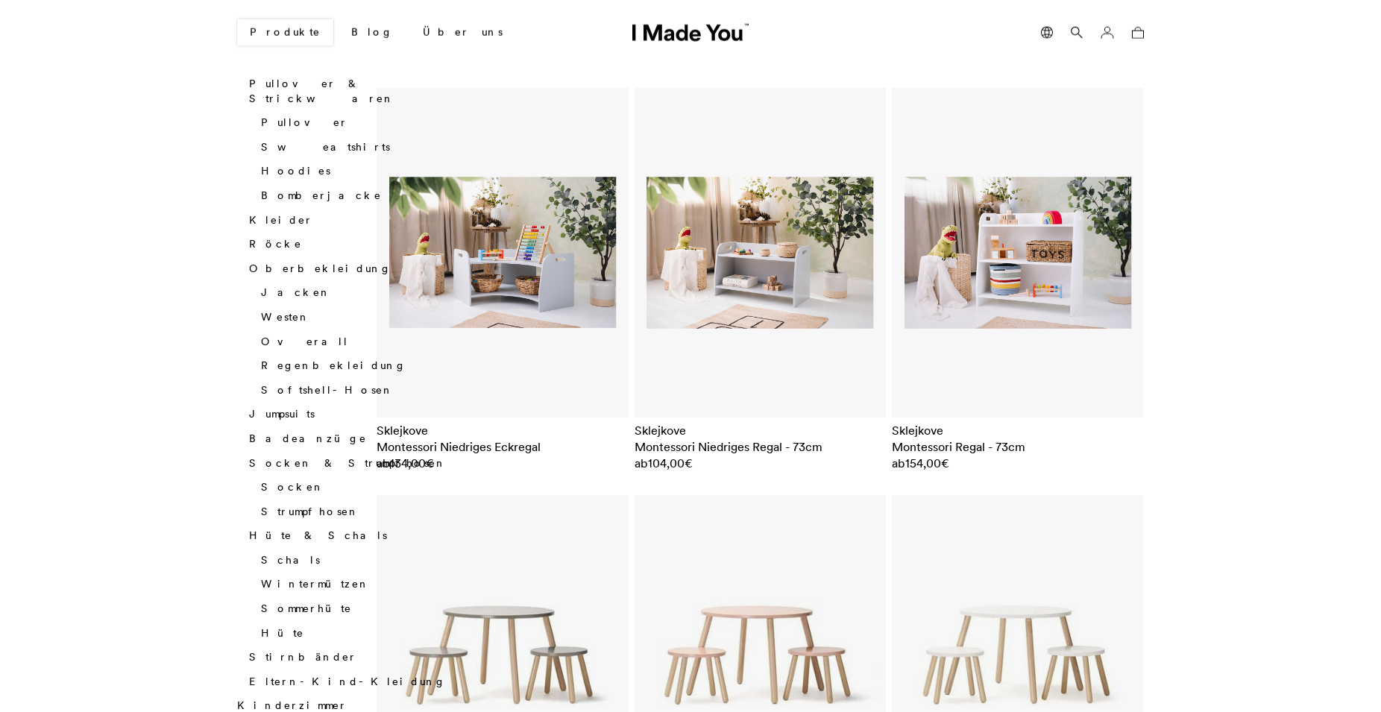
scroll to position [951, 0]
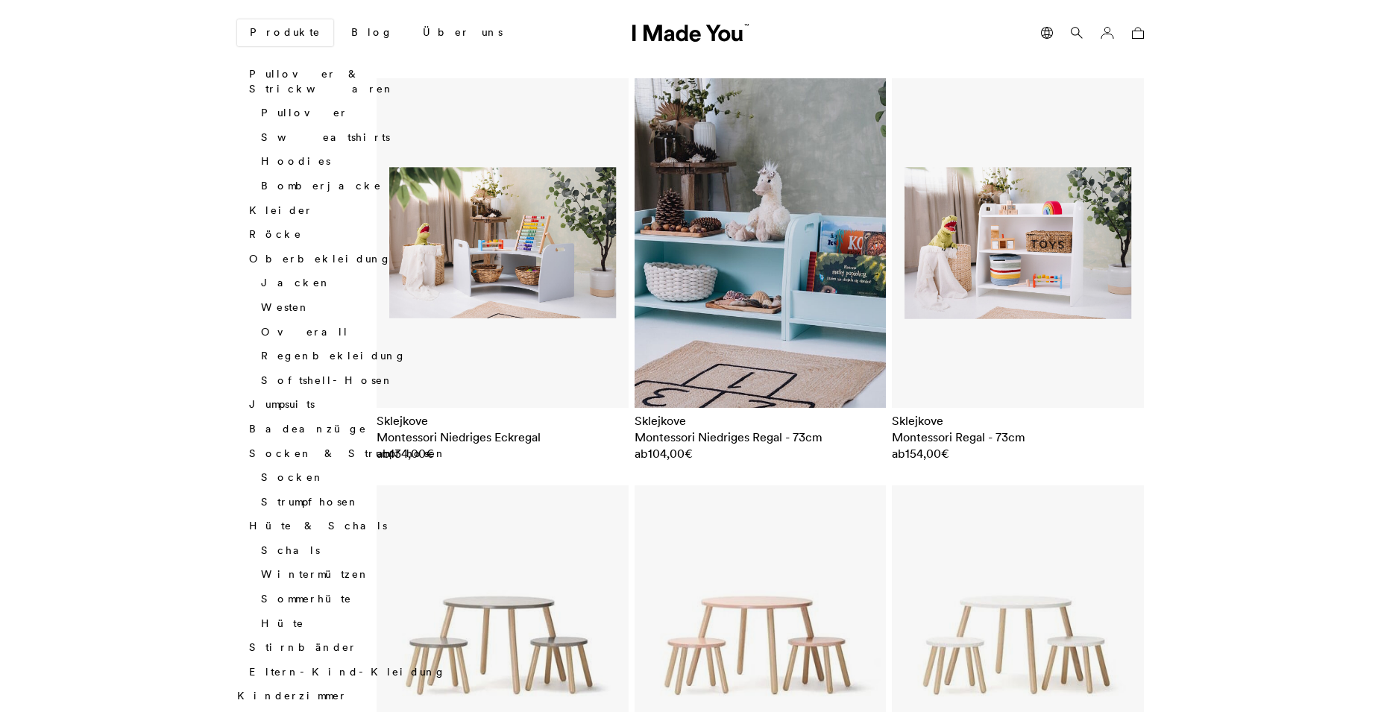
click at [802, 244] on img at bounding box center [761, 243] width 252 height 330
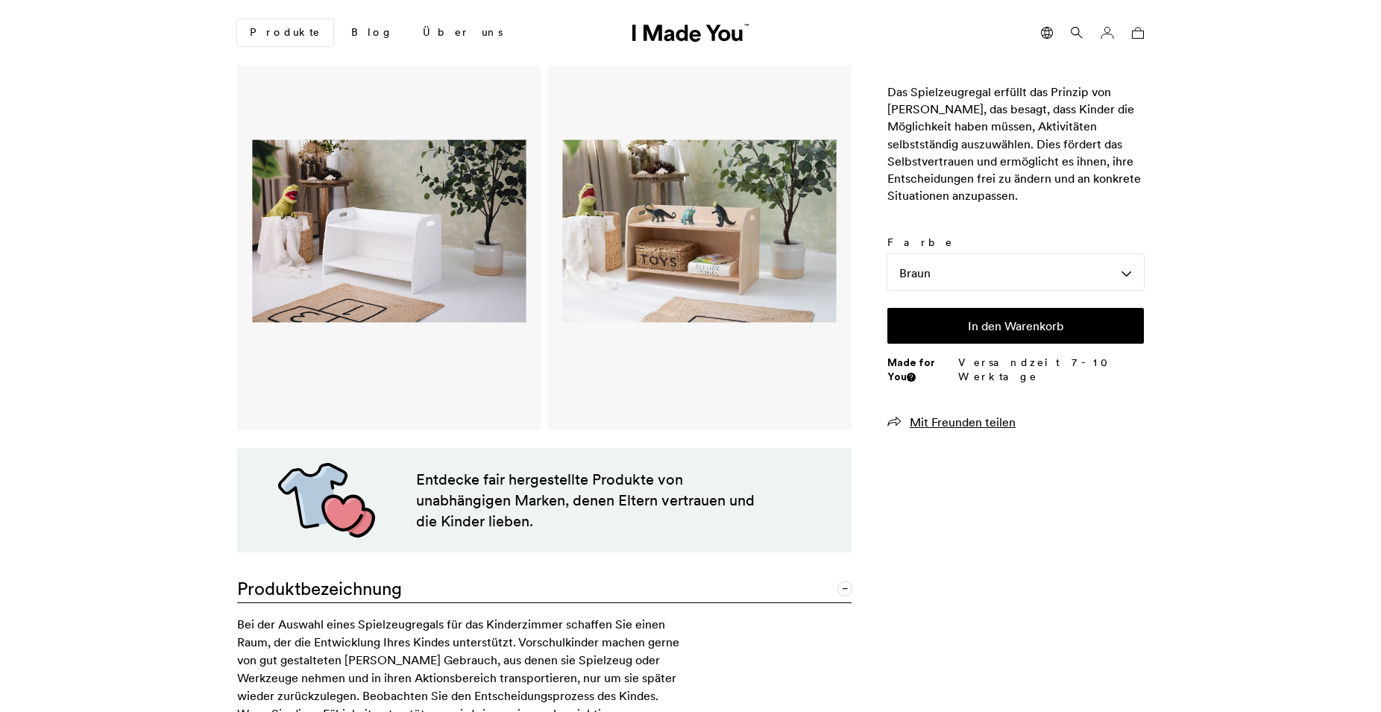
scroll to position [456, 0]
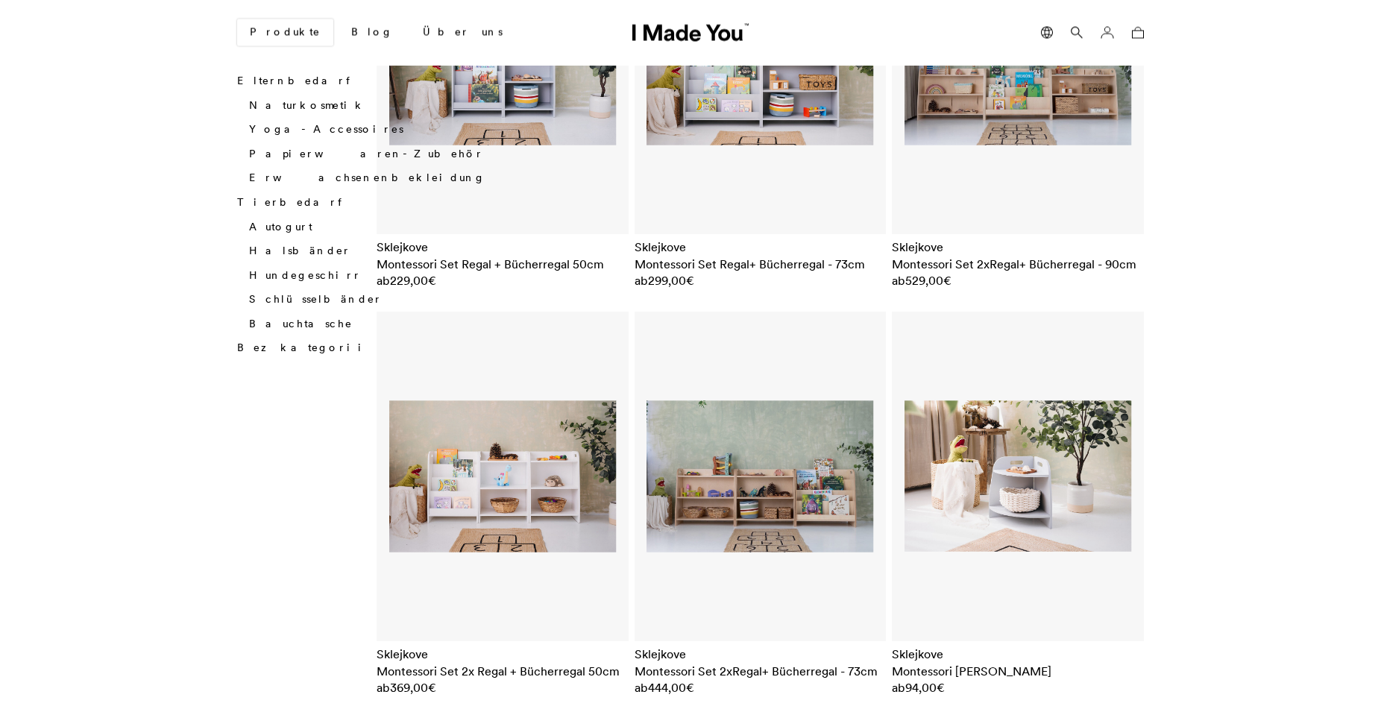
scroll to position [1965, 0]
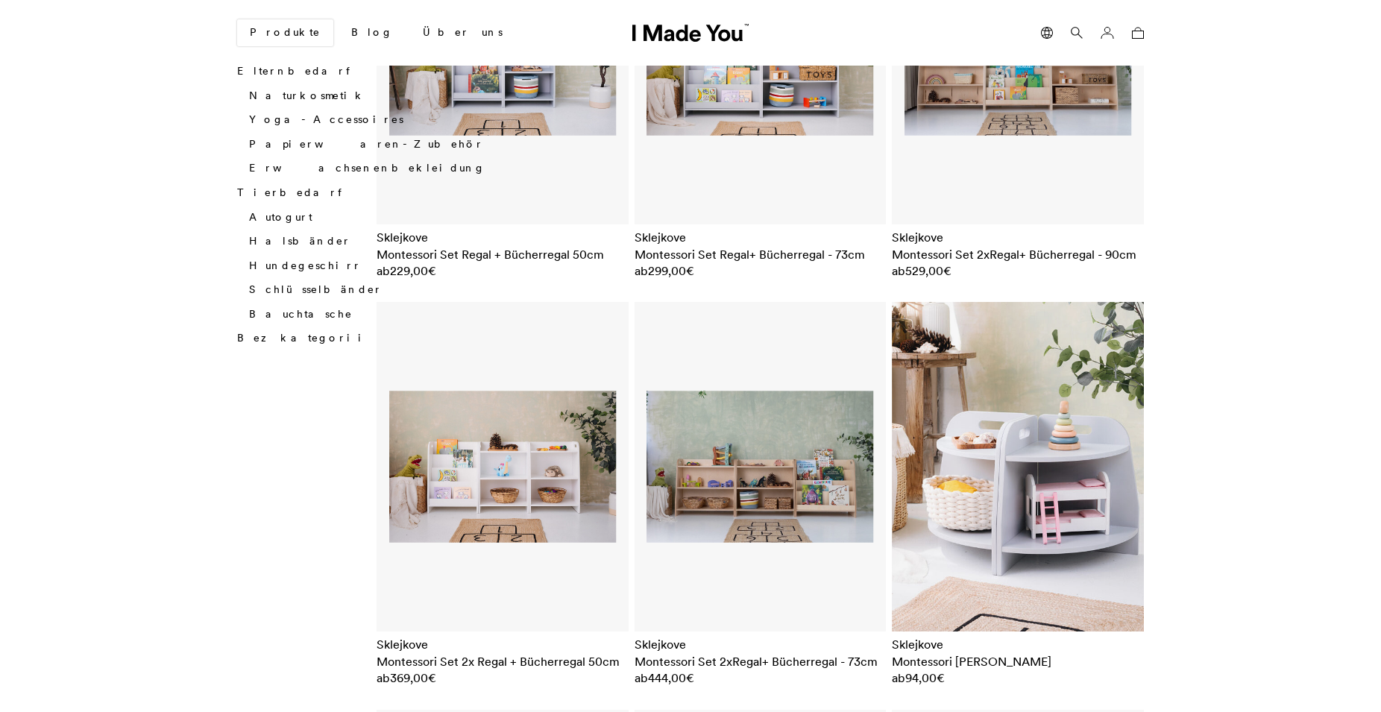
click at [1018, 441] on img at bounding box center [1018, 467] width 252 height 330
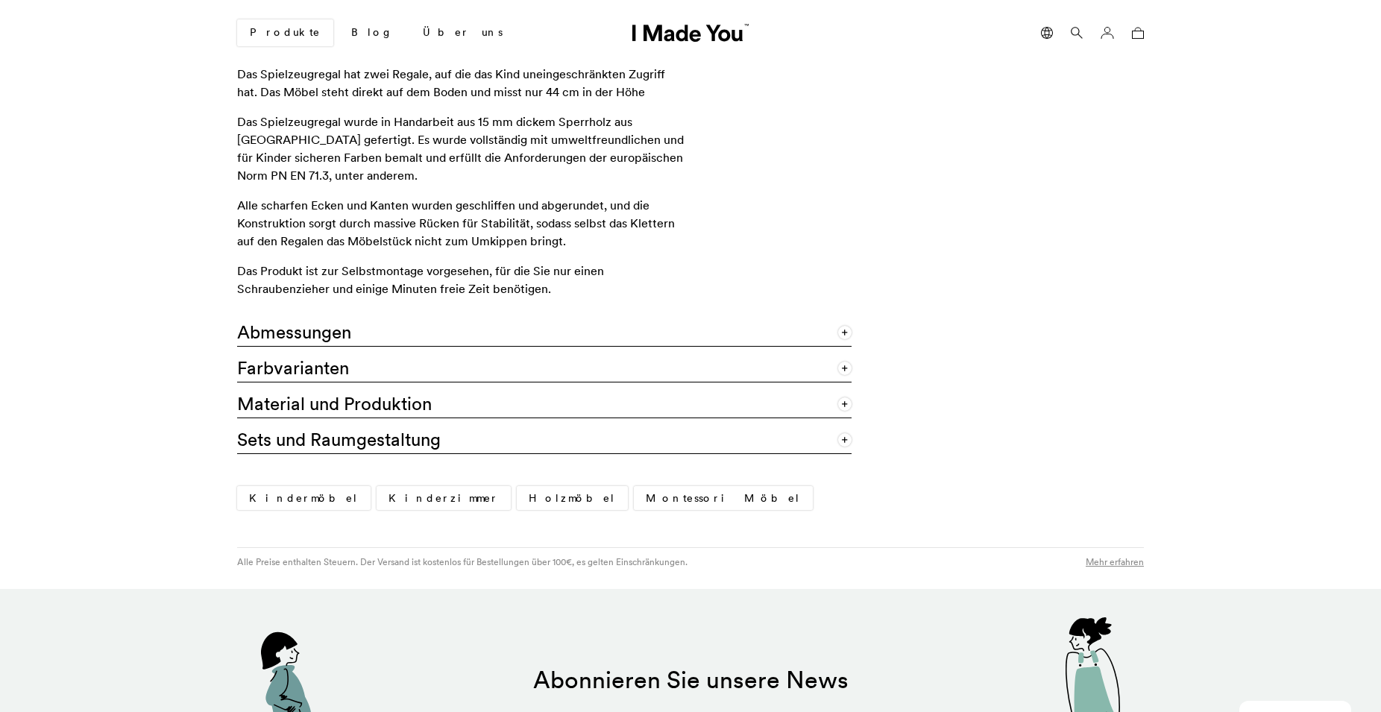
scroll to position [1128, 0]
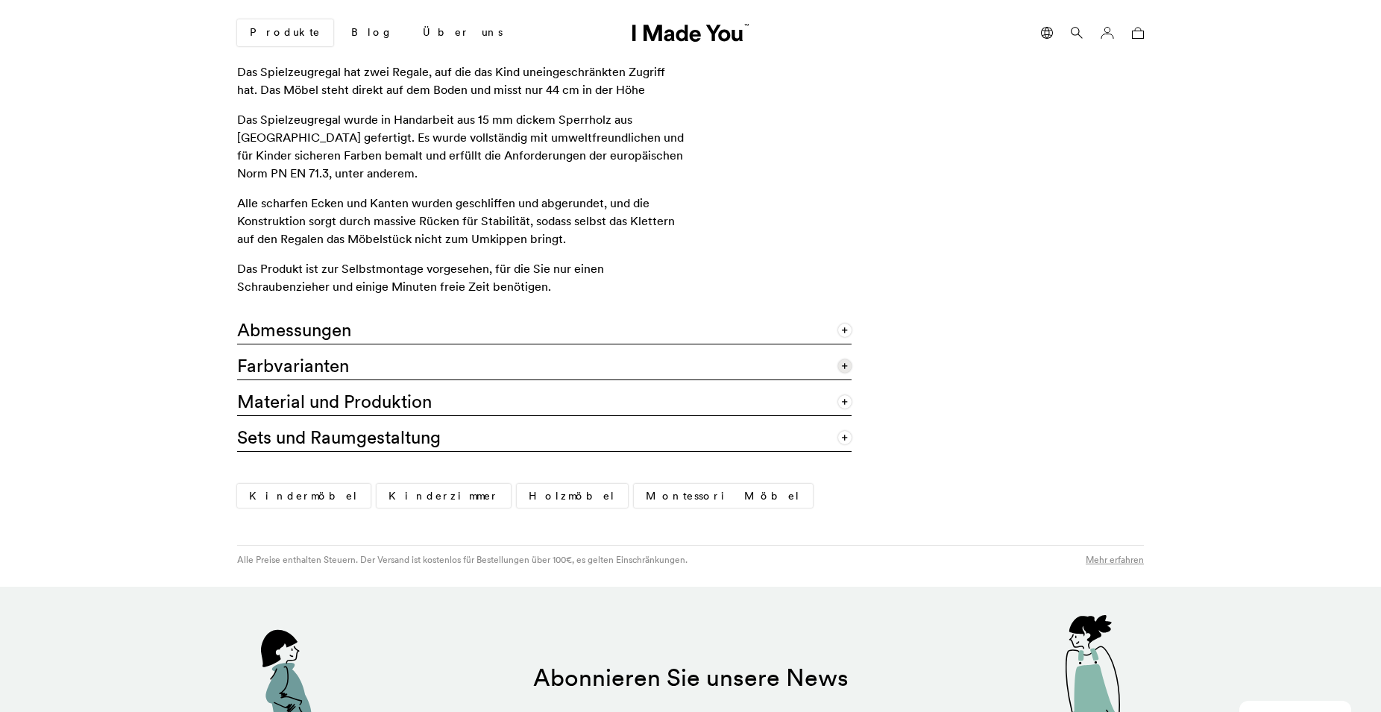
click at [674, 359] on link "Farbvarianten" at bounding box center [544, 363] width 614 height 36
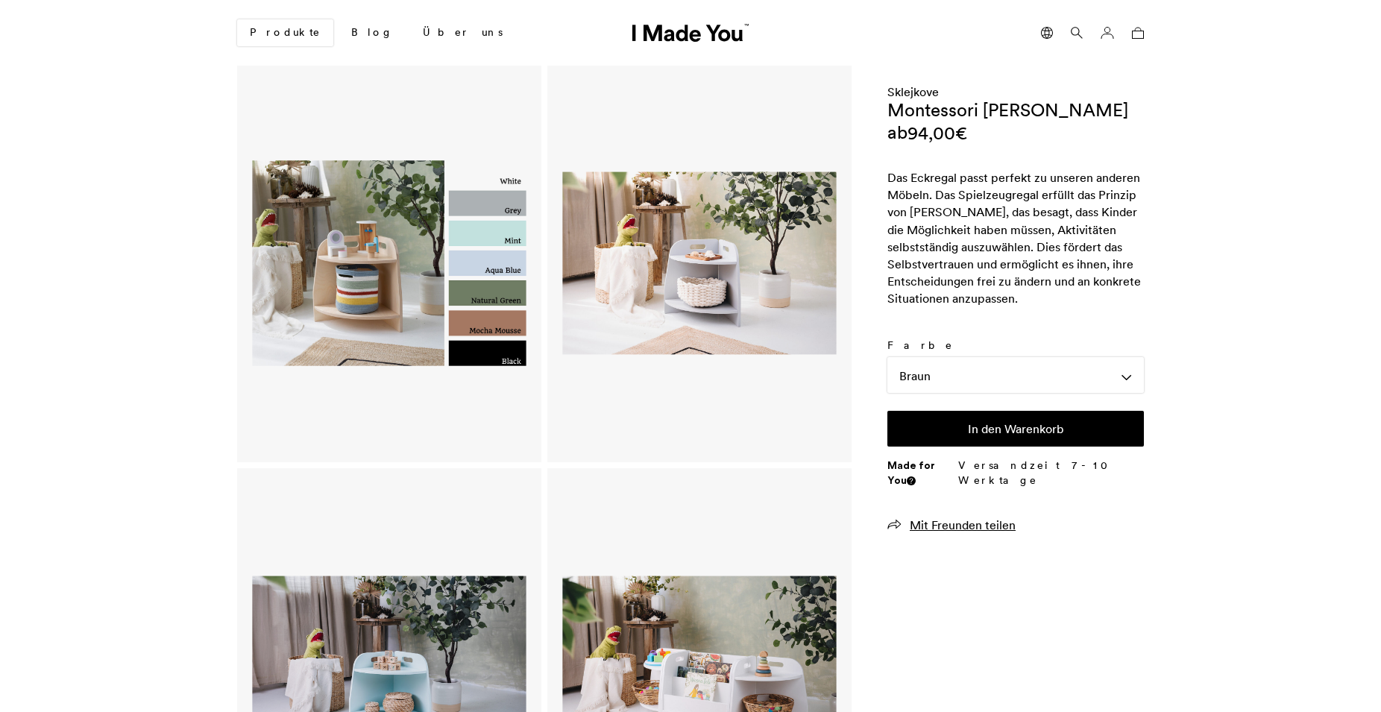
scroll to position [0, 0]
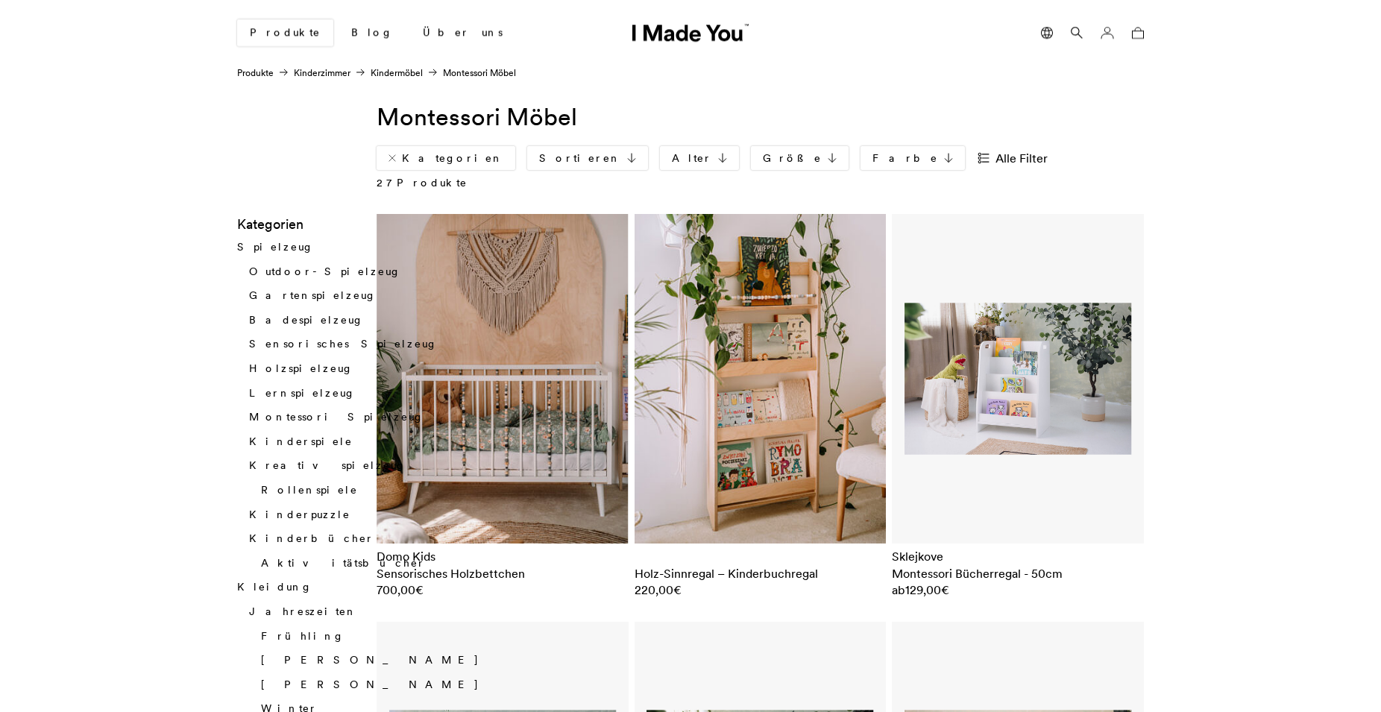
drag, startPoint x: 1391, startPoint y: 4, endPoint x: 1385, endPoint y: 11, distance: 9.5
click at [428, 157] on link "Kategorien" at bounding box center [446, 158] width 139 height 24
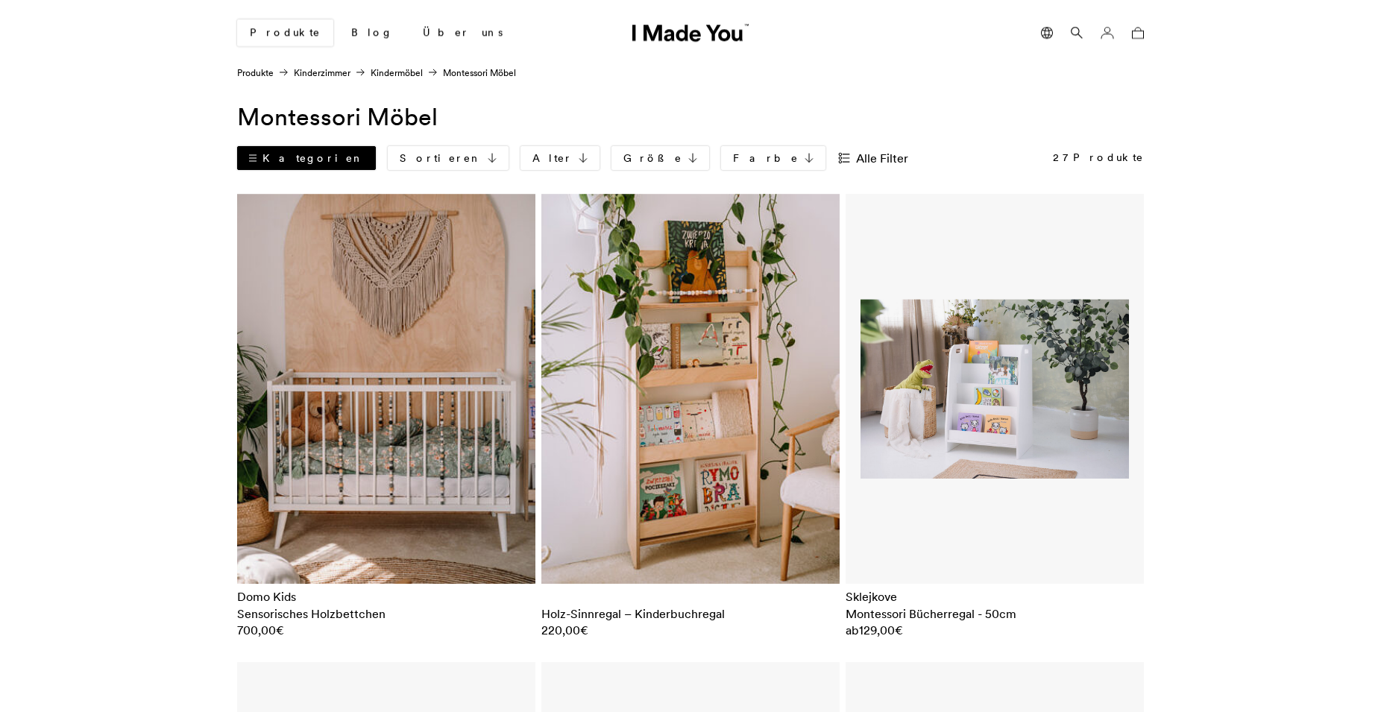
click at [252, 163] on link "Kategorien" at bounding box center [306, 158] width 139 height 24
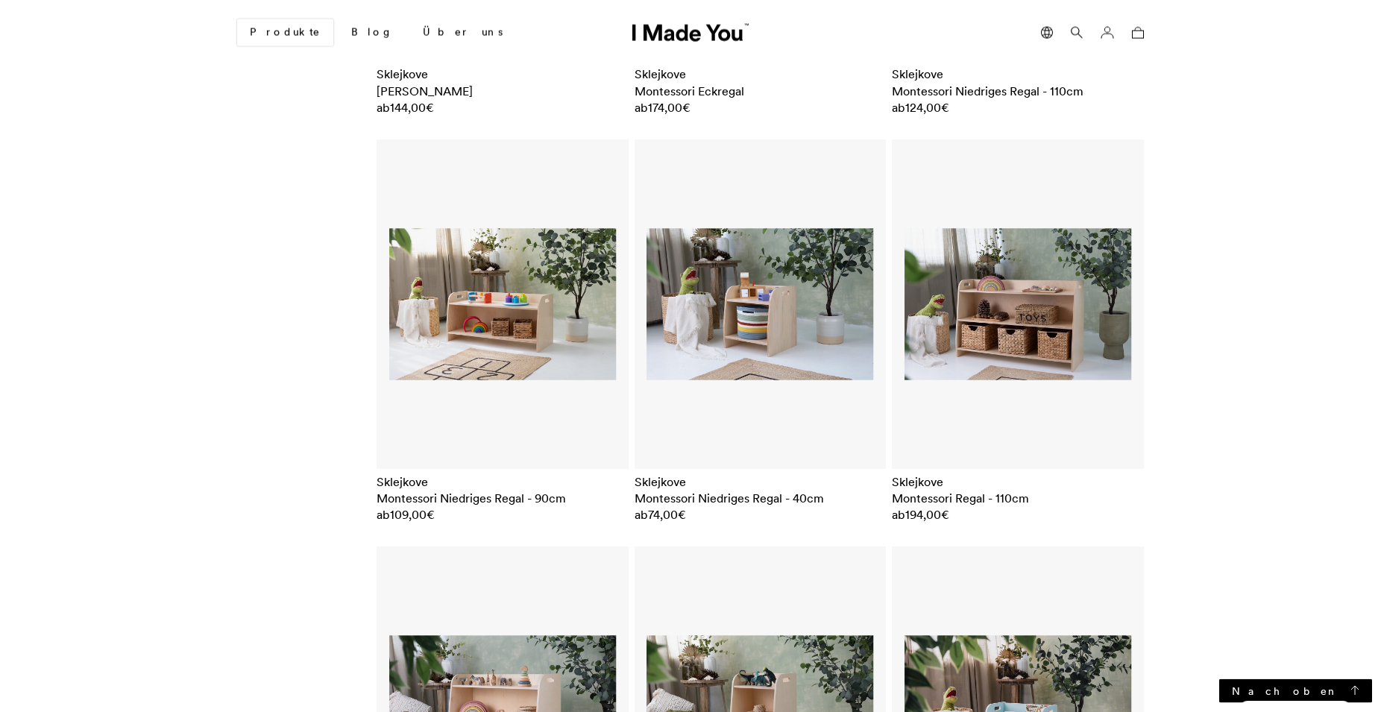
scroll to position [2925, 0]
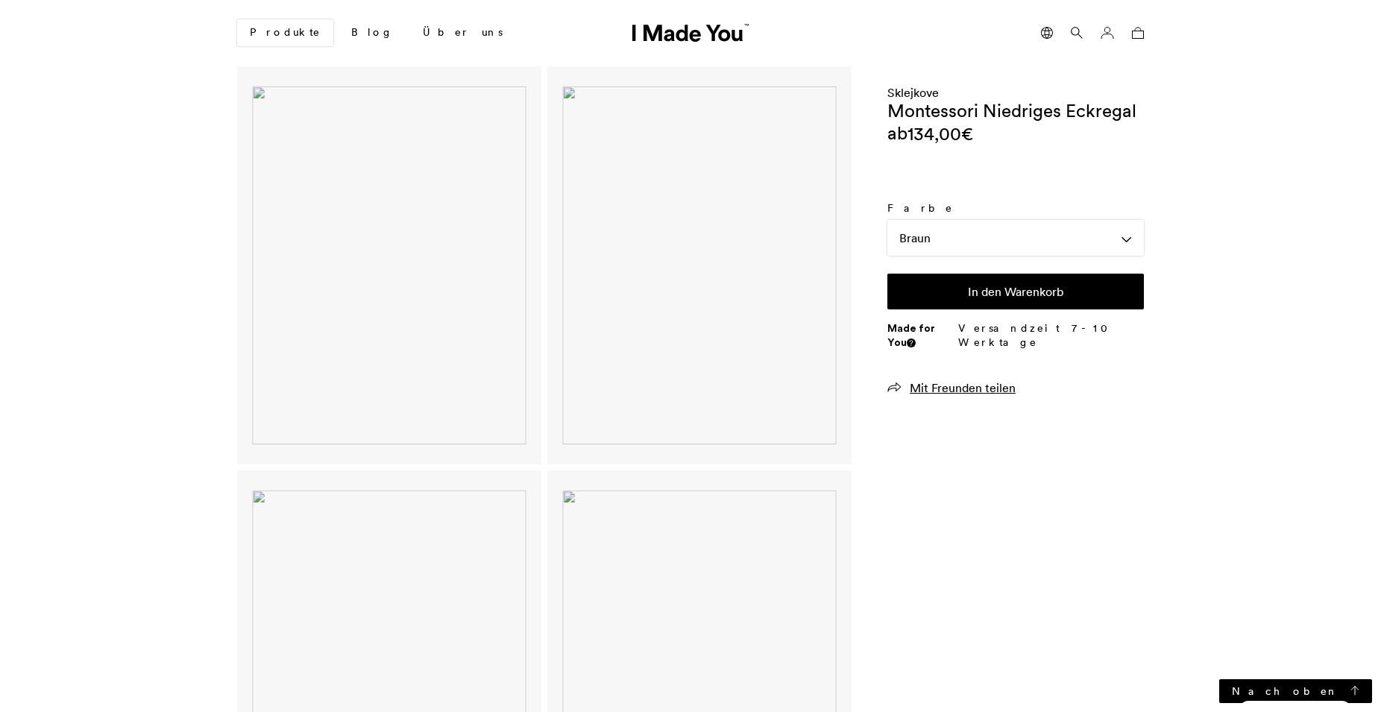
scroll to position [1268, 0]
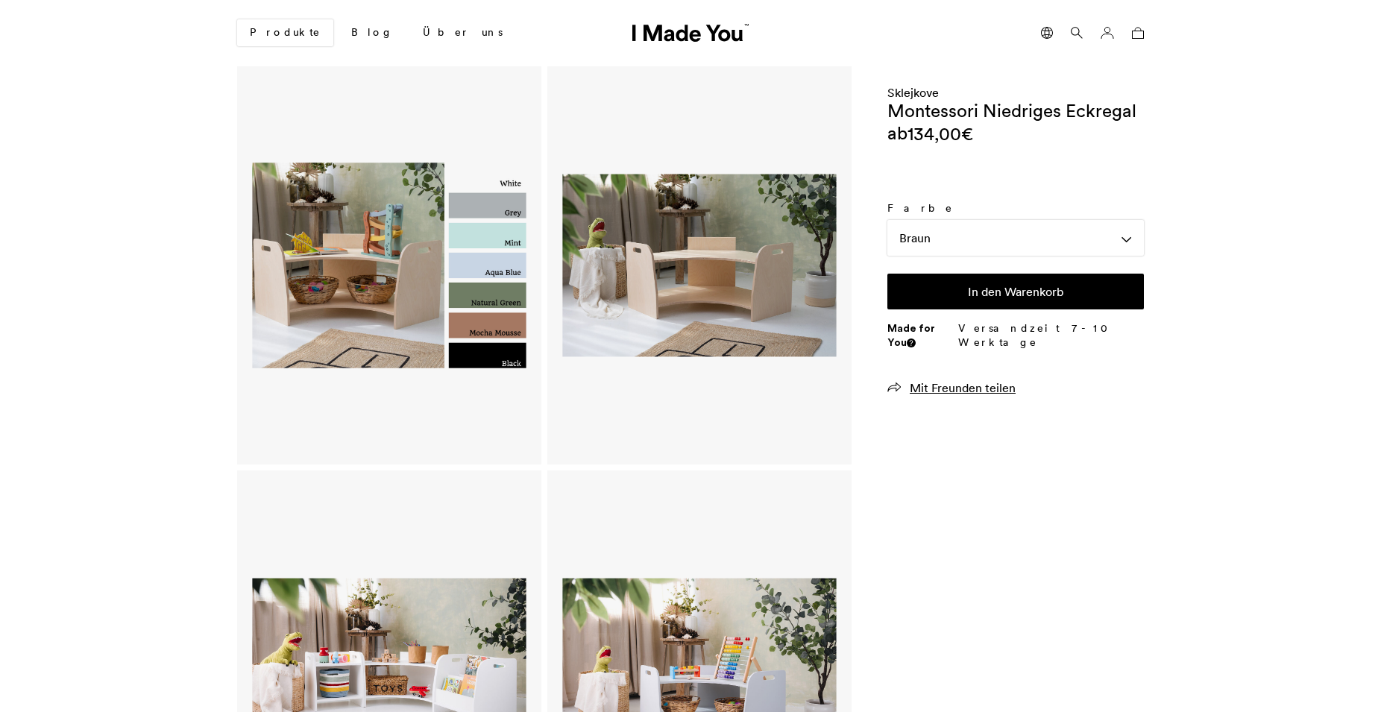
scroll to position [139, 0]
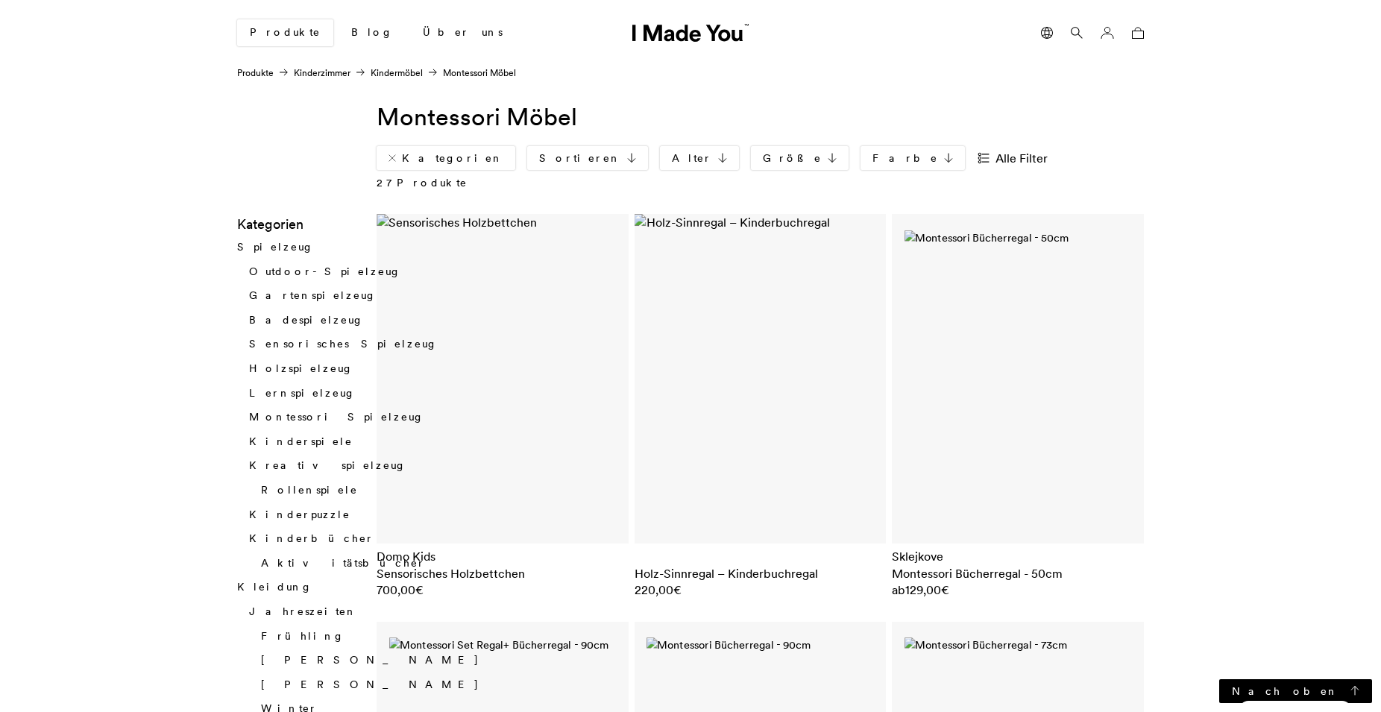
scroll to position [951, 0]
